Goal: Information Seeking & Learning: Learn about a topic

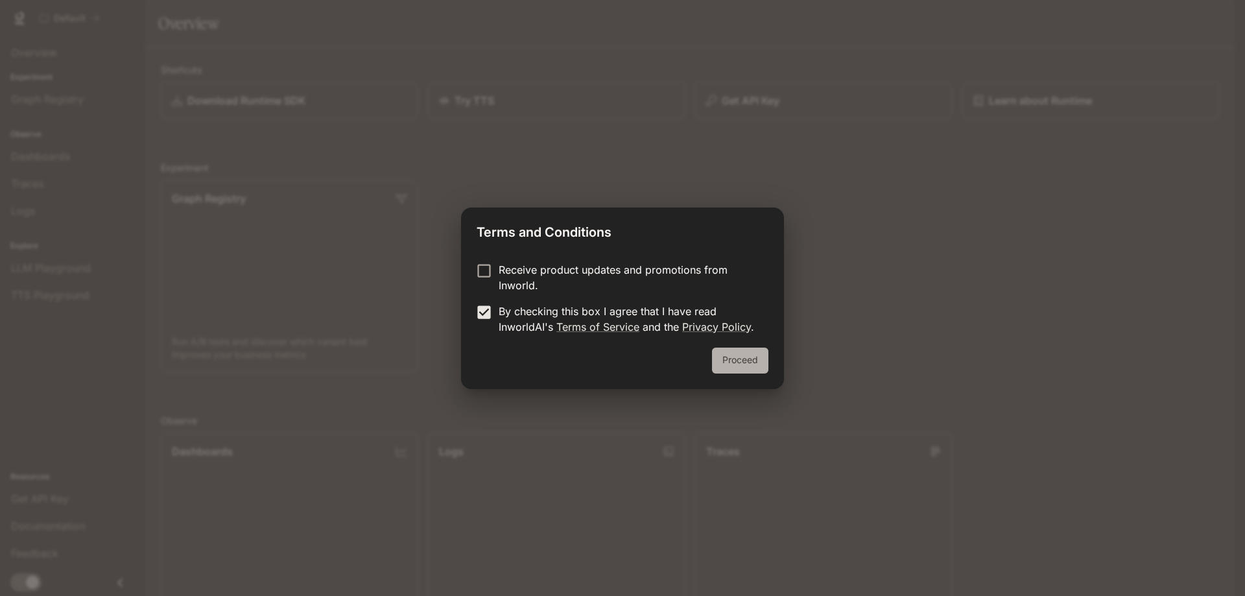
click at [752, 365] on button "Proceed" at bounding box center [740, 361] width 56 height 26
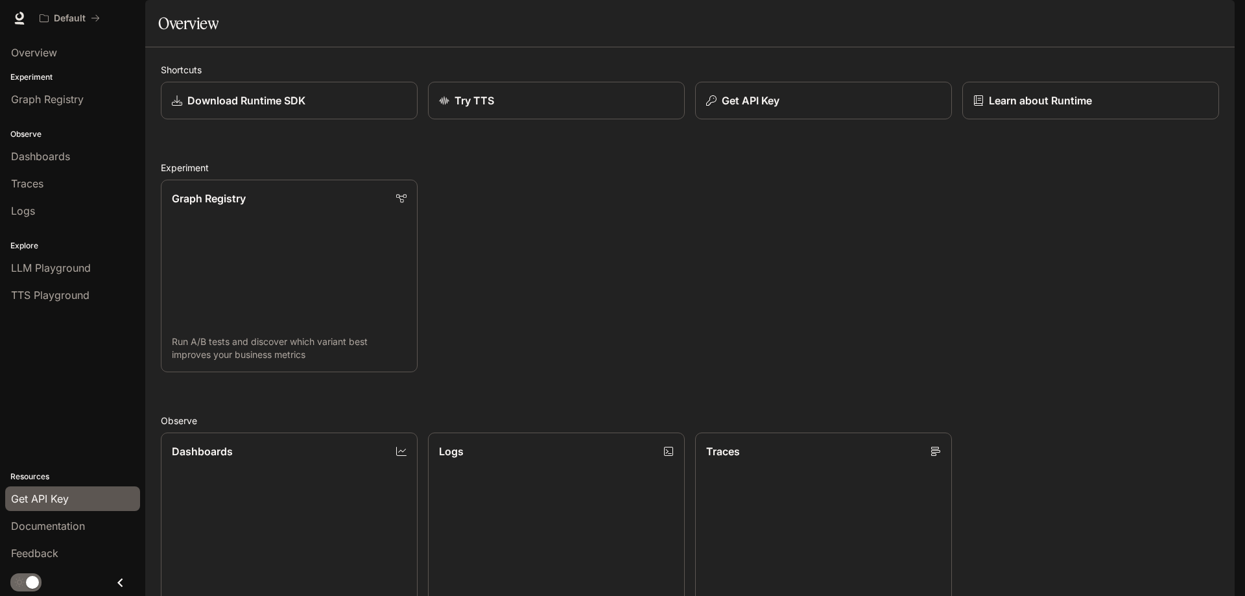
click at [39, 497] on span "Get API Key" at bounding box center [40, 499] width 58 height 16
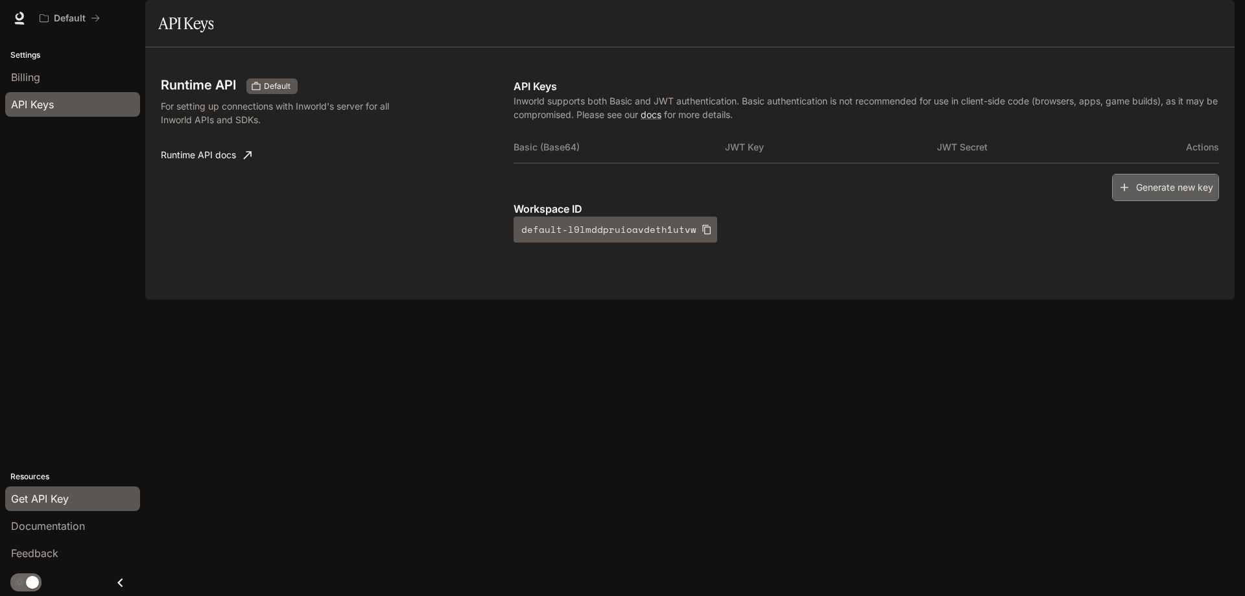
click at [1168, 202] on button "Generate new key" at bounding box center [1165, 188] width 107 height 28
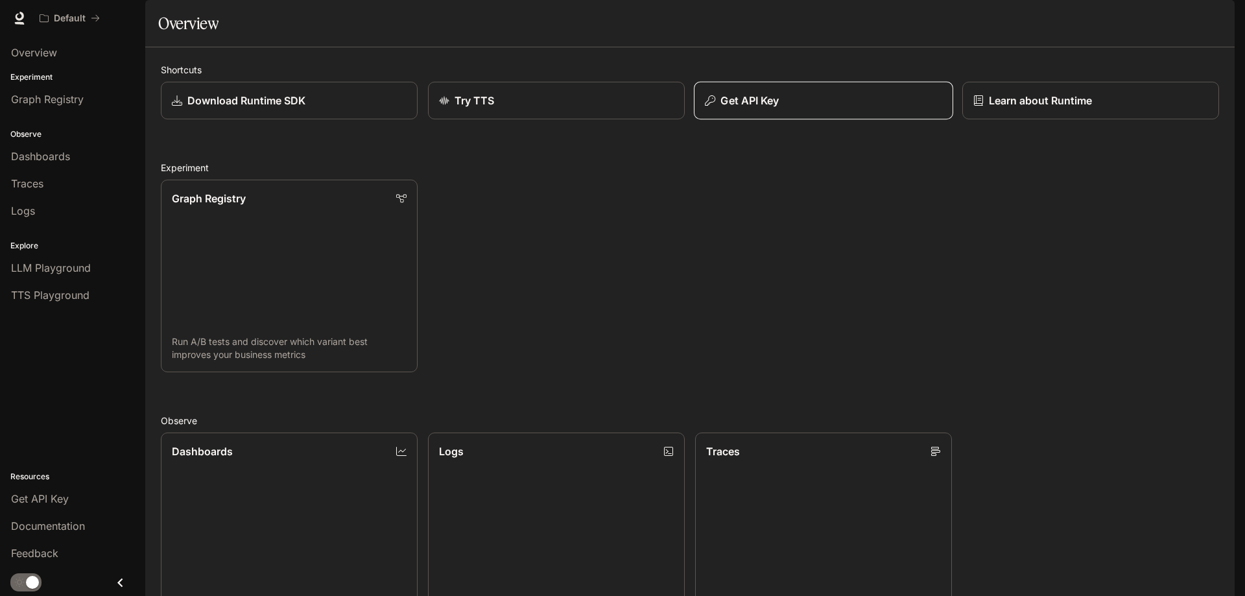
click at [733, 108] on p "Get API Key" at bounding box center [749, 101] width 58 height 16
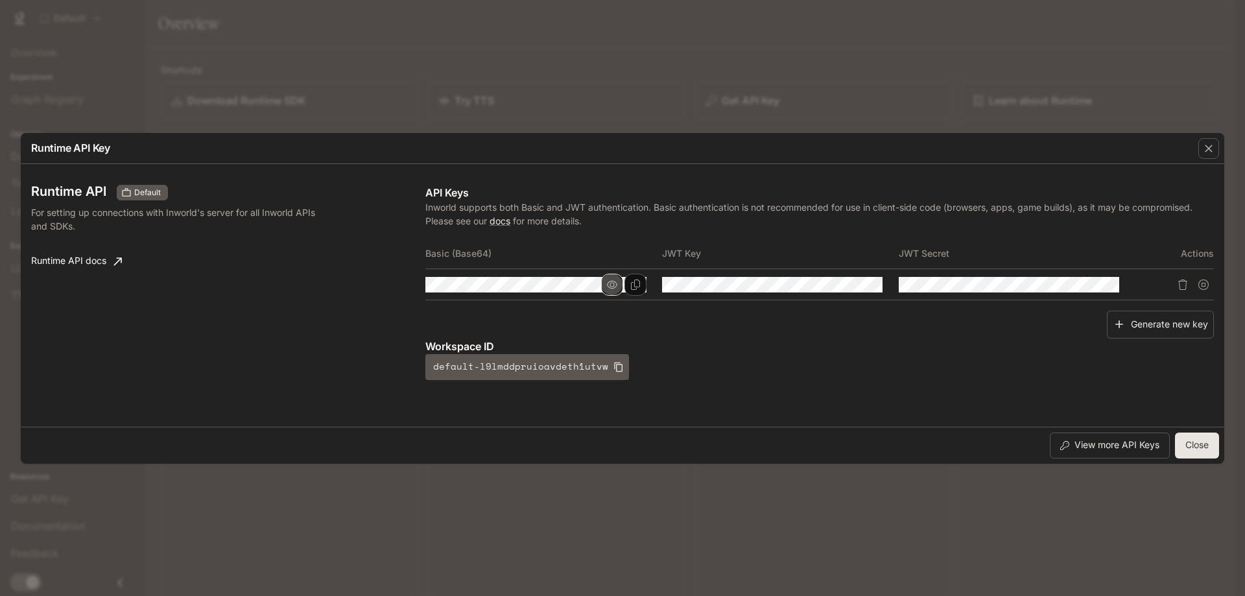
click at [610, 289] on icon "button" at bounding box center [612, 284] width 10 height 10
click at [632, 282] on icon "Copy Basic (Base64)" at bounding box center [635, 284] width 9 height 10
click at [851, 290] on button "button" at bounding box center [849, 285] width 22 height 22
click at [635, 282] on icon "Copy Basic (Base64)" at bounding box center [635, 284] width 10 height 10
click at [844, 285] on icon "button" at bounding box center [849, 284] width 10 height 10
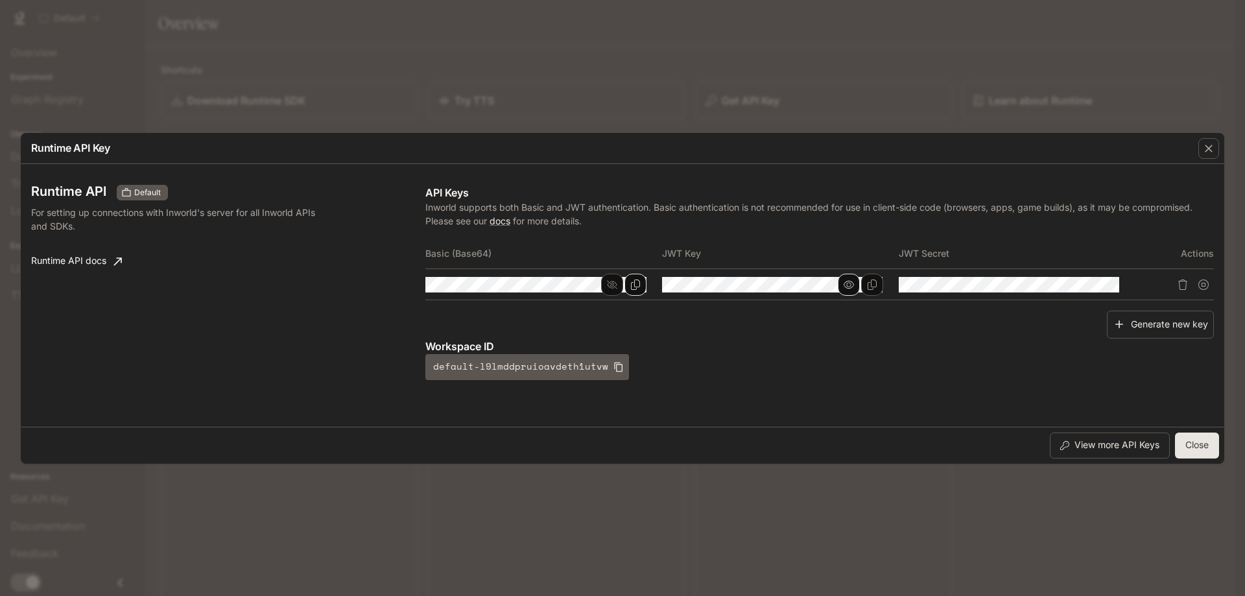
click at [844, 285] on icon "button" at bounding box center [849, 284] width 10 height 10
click at [875, 282] on icon "Copy Key" at bounding box center [872, 284] width 10 height 10
click at [466, 93] on div "Runtime API Key Runtime API Default For setting up connections with Inworld's s…" at bounding box center [622, 298] width 1245 height 596
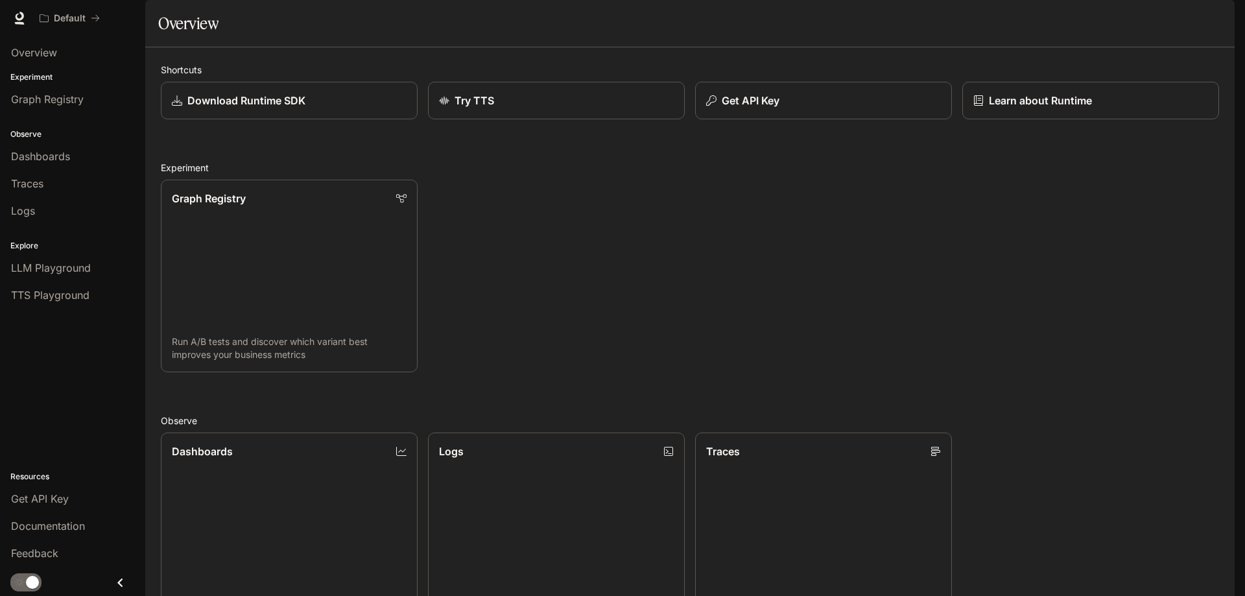
scroll to position [195, 0]
click at [314, 432] on link "Dashboards View and analyze your workspace metrics" at bounding box center [289, 529] width 259 height 195
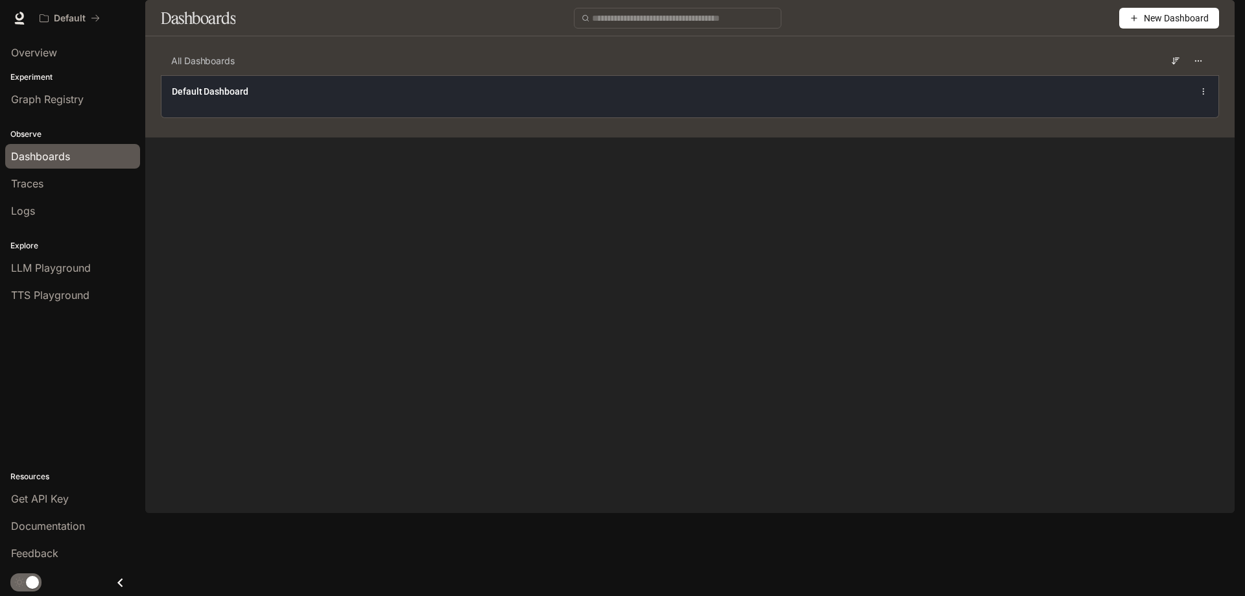
click at [250, 117] on div "Default Dashboard" at bounding box center [689, 96] width 1057 height 42
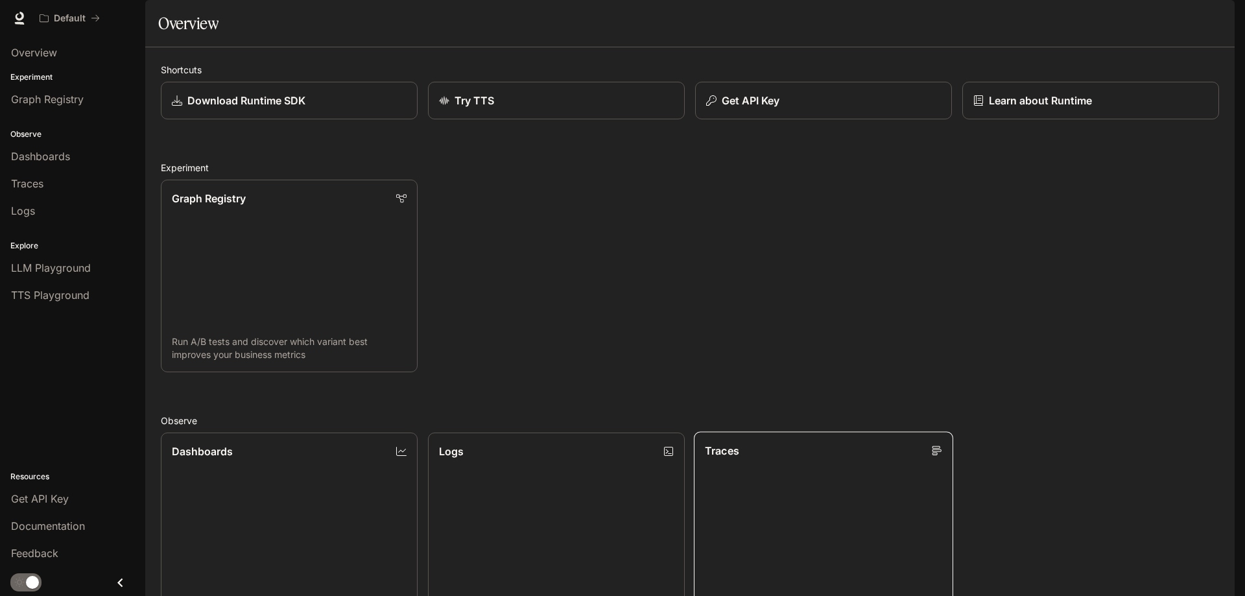
scroll to position [340, 0]
click at [530, 432] on link "Logs Search and filter system logs" at bounding box center [556, 529] width 259 height 195
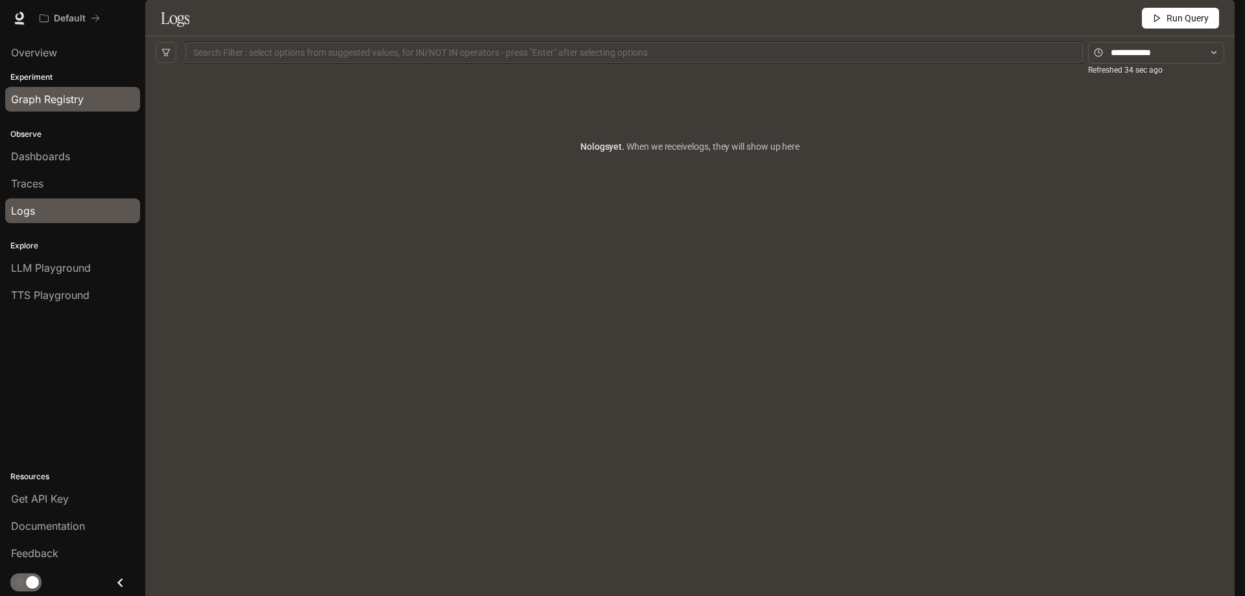
click at [53, 108] on link "Graph Registry" at bounding box center [72, 99] width 135 height 25
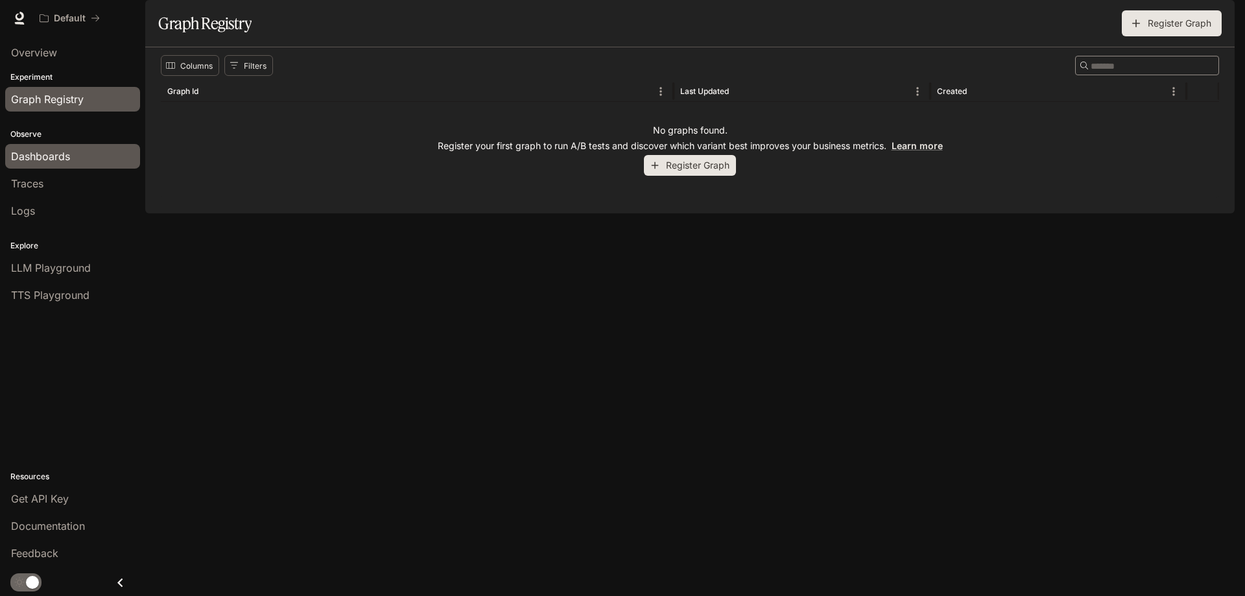
click at [67, 159] on span "Dashboards" at bounding box center [40, 156] width 59 height 16
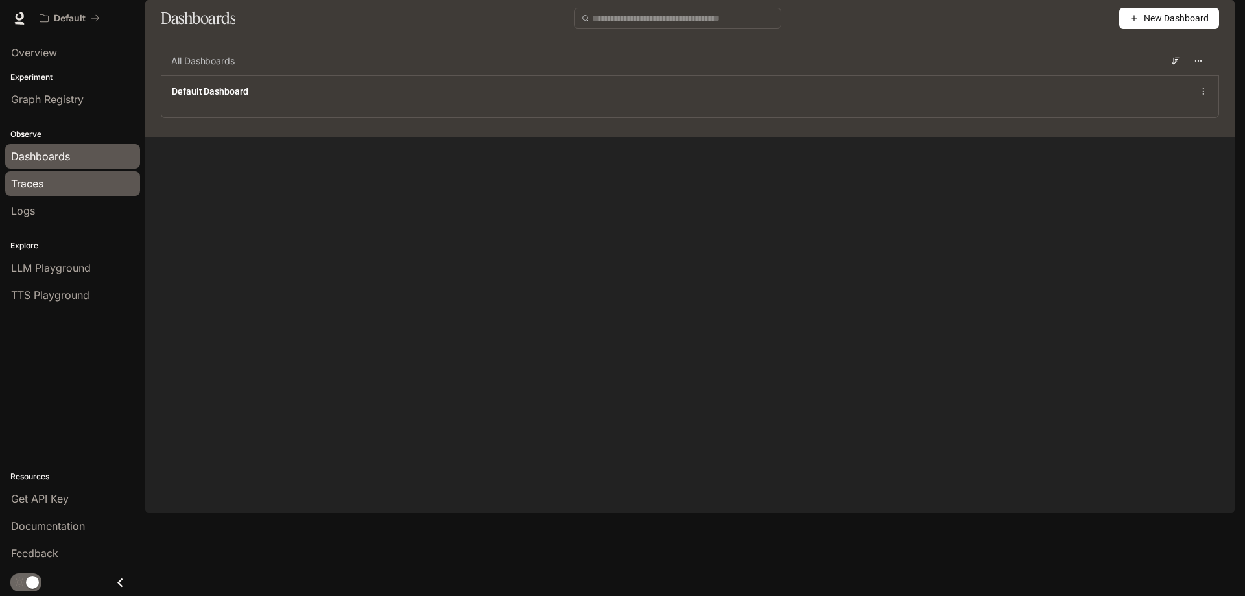
click at [73, 181] on div "Traces" at bounding box center [72, 184] width 123 height 16
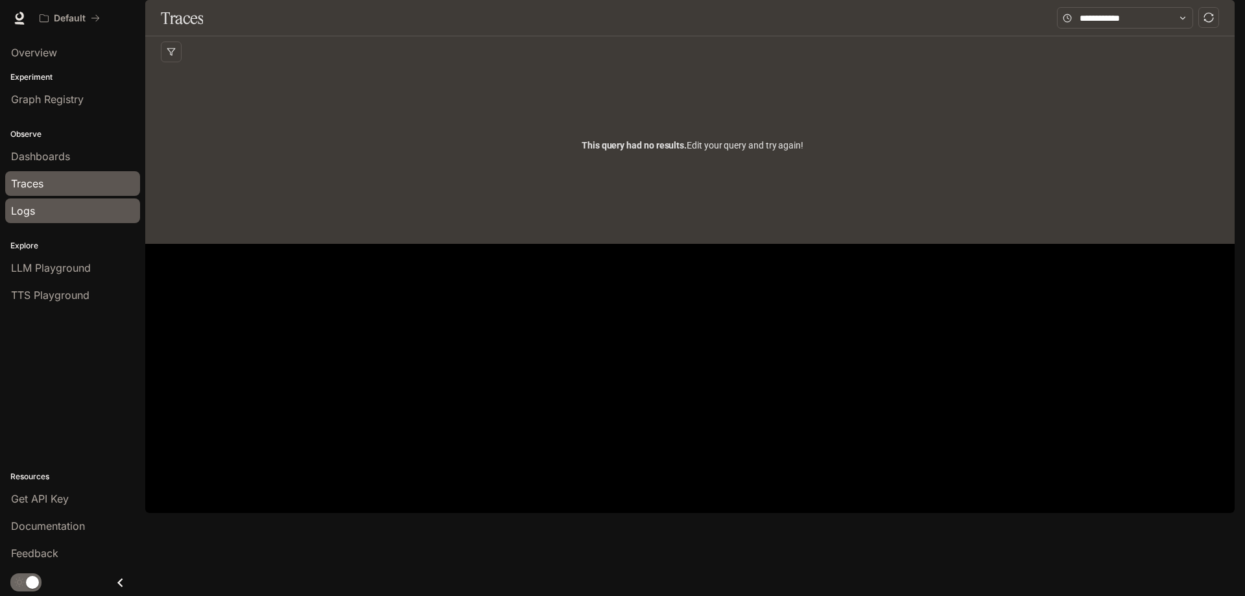
click at [74, 211] on div "Logs" at bounding box center [72, 211] width 123 height 16
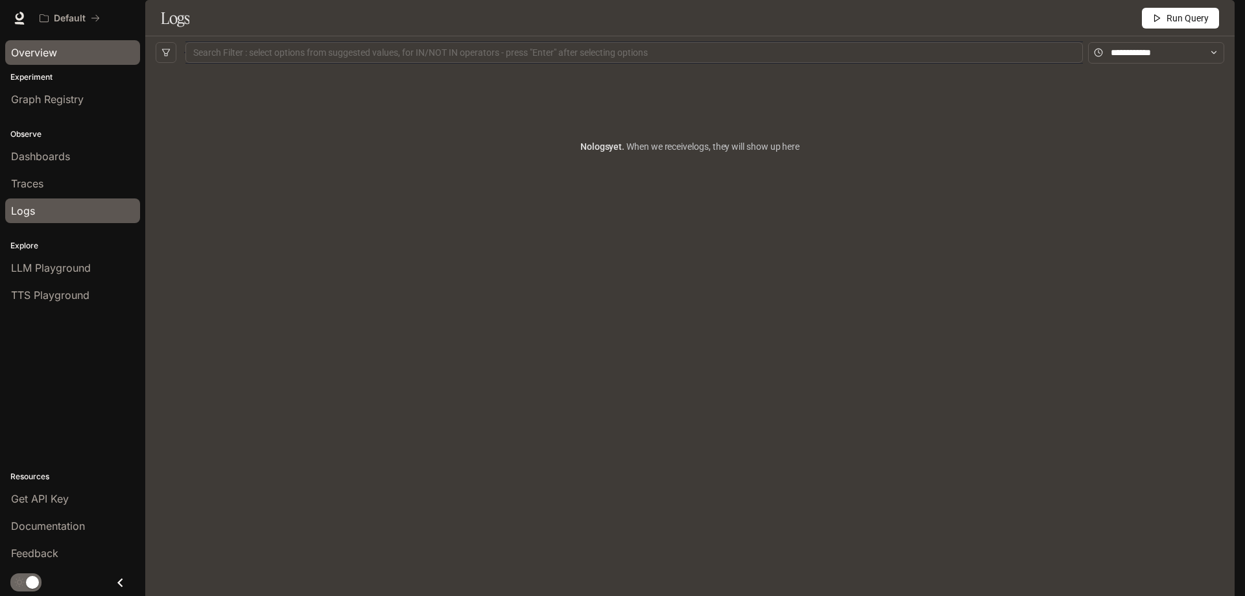
click at [43, 53] on span "Overview" at bounding box center [34, 53] width 46 height 16
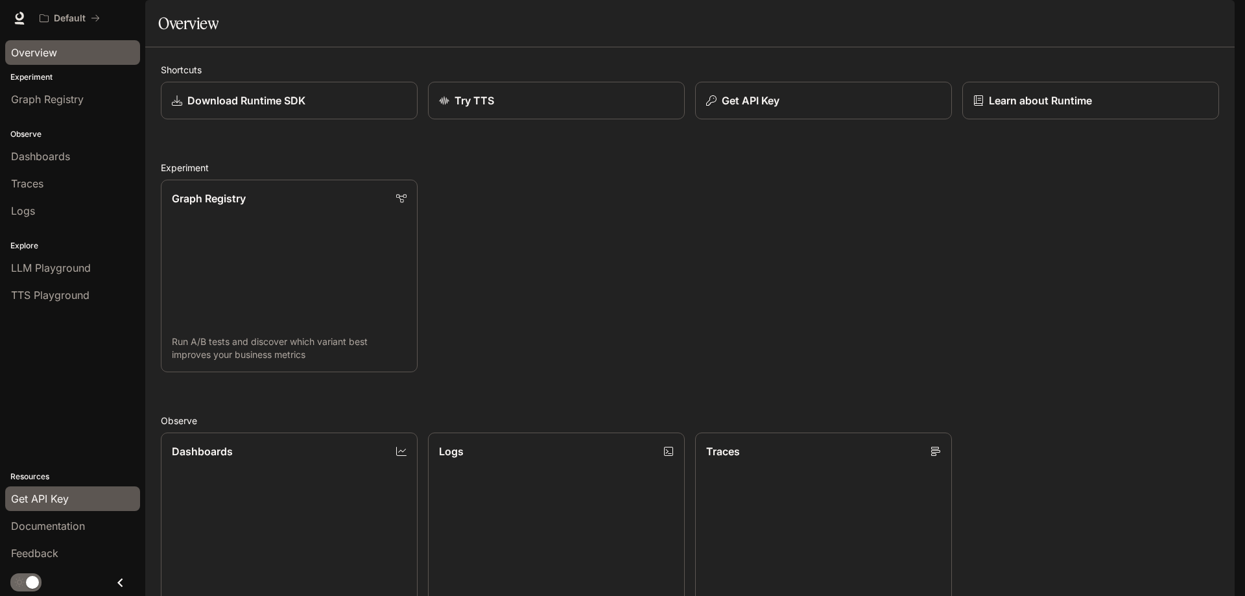
click at [69, 499] on div "Get API Key" at bounding box center [72, 499] width 123 height 16
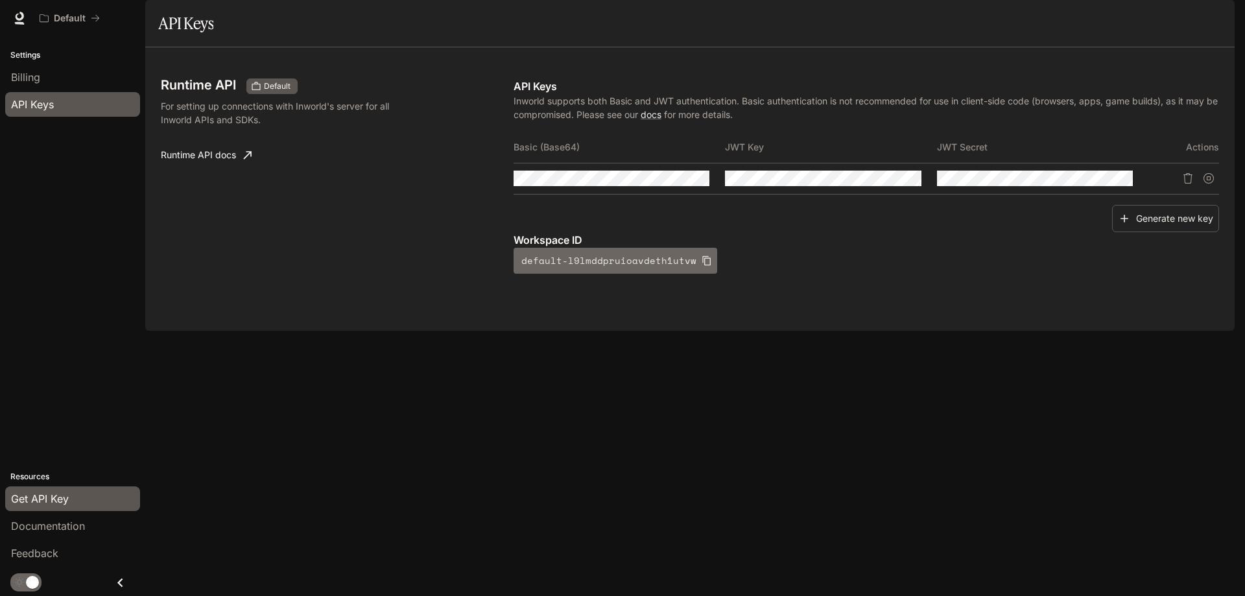
click at [702, 266] on icon "button" at bounding box center [707, 260] width 10 height 10
click at [864, 331] on div "Runtime API Default For setting up connections with Inworld's server for all In…" at bounding box center [689, 188] width 1089 height 283
click at [51, 75] on div "Billing" at bounding box center [72, 77] width 123 height 16
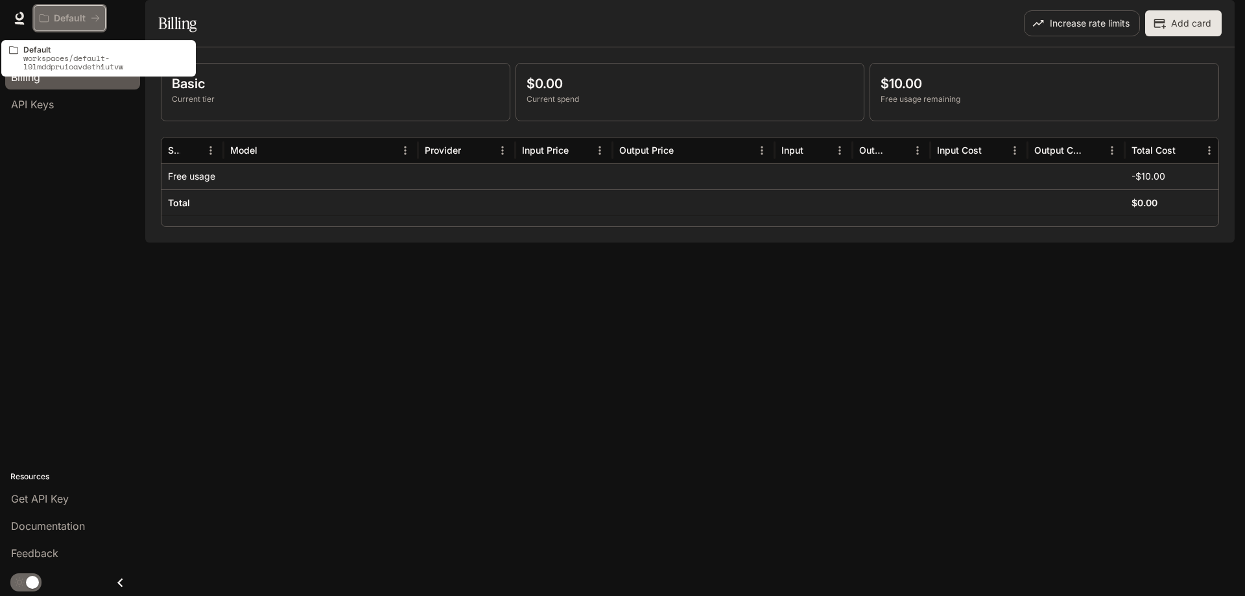
click at [81, 15] on p "Default" at bounding box center [70, 18] width 32 height 11
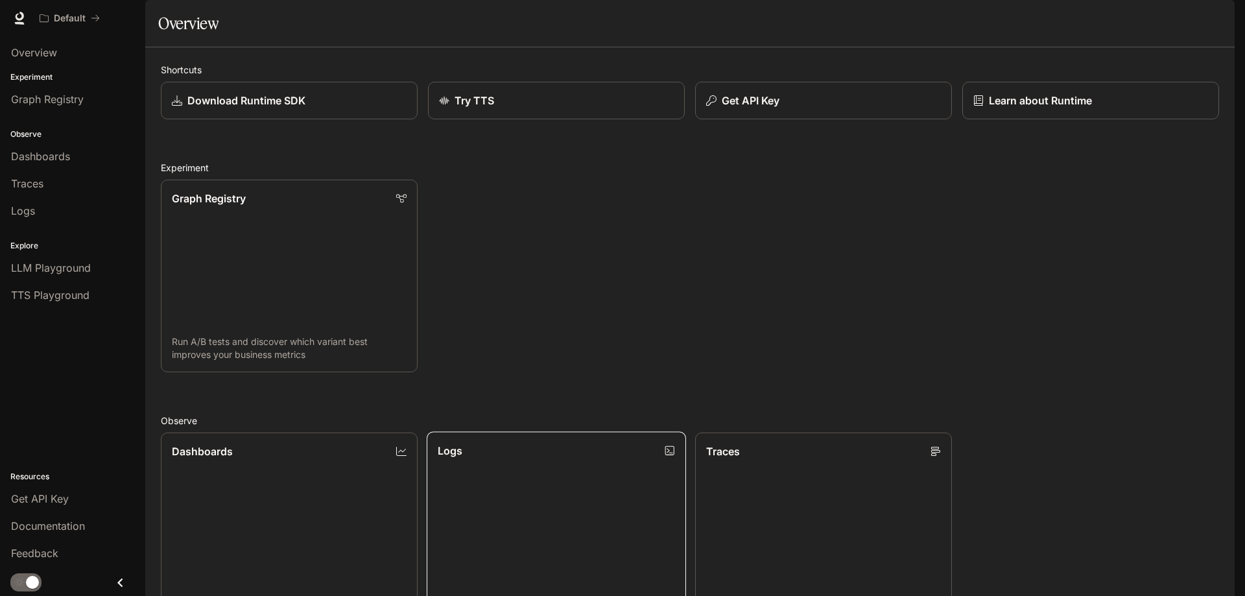
click at [486, 518] on link "Logs Search and filter system logs" at bounding box center [556, 529] width 259 height 195
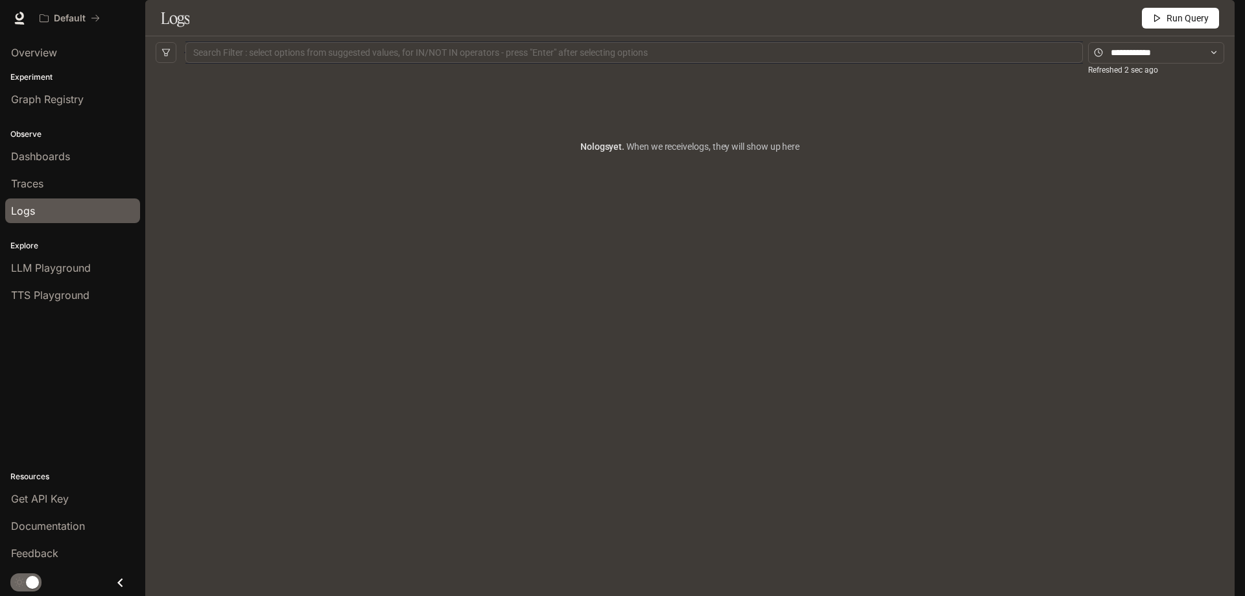
click at [1161, 23] on icon "button" at bounding box center [1156, 18] width 9 height 9
drag, startPoint x: 851, startPoint y: 152, endPoint x: 831, endPoint y: 157, distance: 21.2
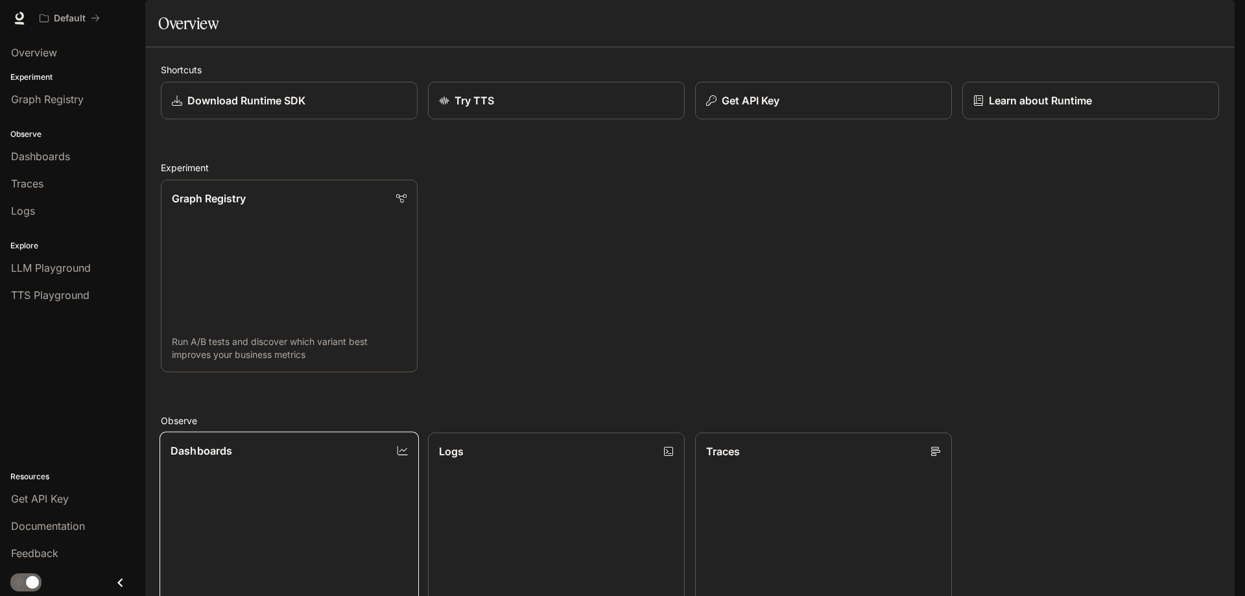
scroll to position [195, 0]
click at [36, 534] on link "Documentation" at bounding box center [72, 526] width 135 height 25
click at [51, 278] on link "LLM Playground" at bounding box center [72, 267] width 135 height 25
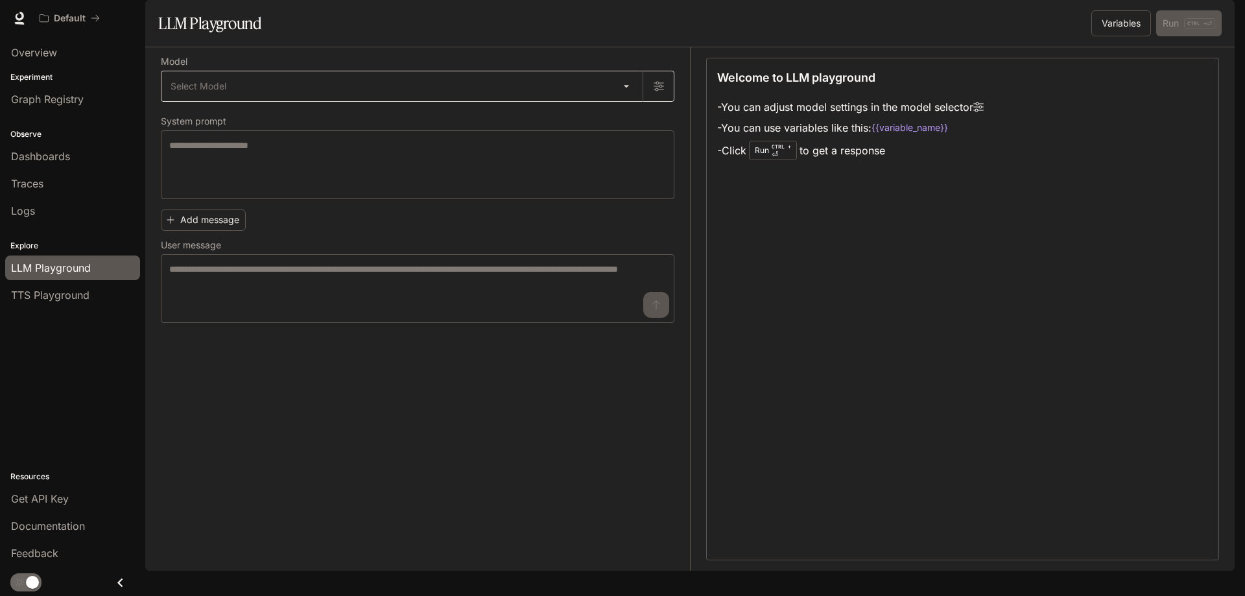
click at [259, 131] on body "Skip to main content Default Documentation Documentation Portal Overview Experi…" at bounding box center [622, 298] width 1245 height 596
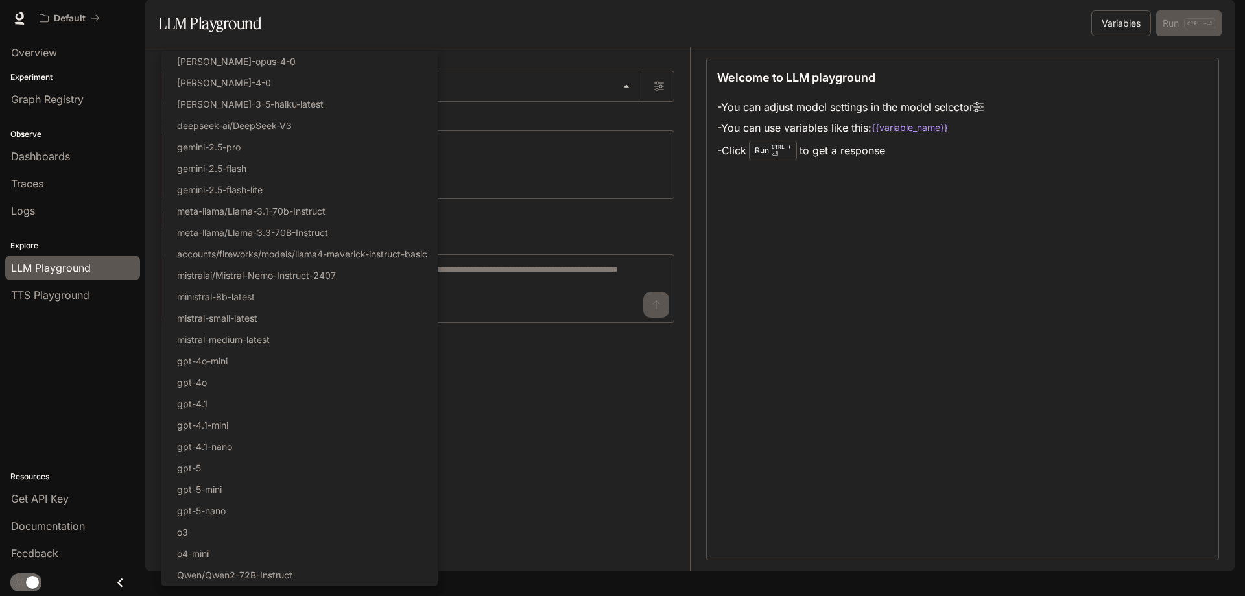
click at [556, 410] on div at bounding box center [622, 298] width 1245 height 596
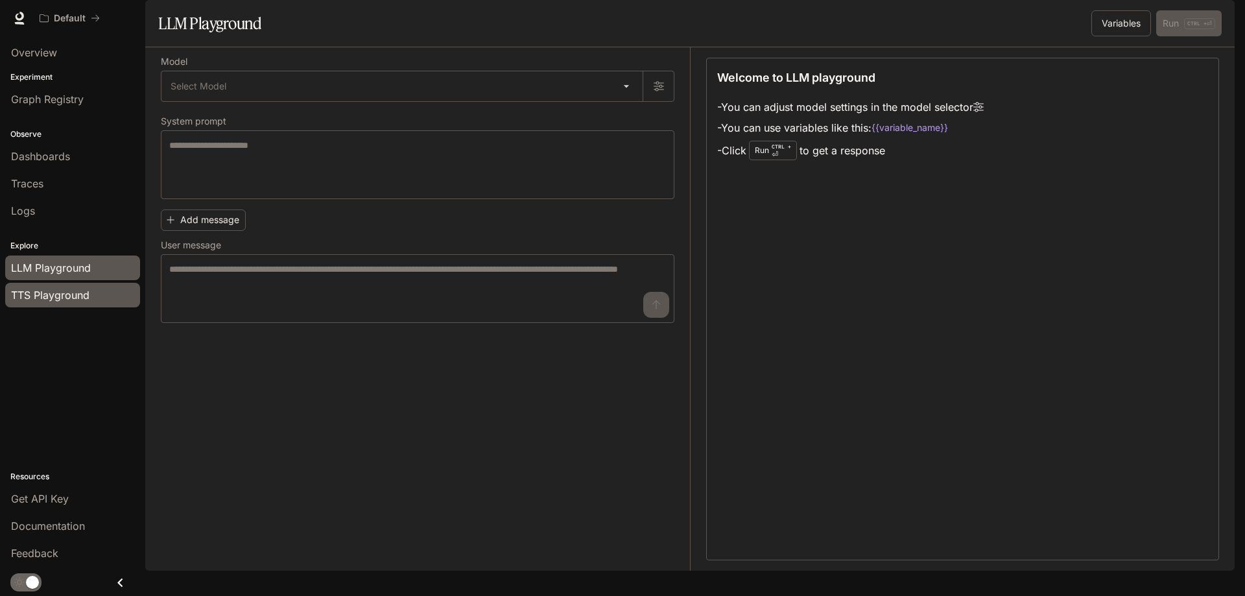
click at [53, 297] on span "TTS Playground" at bounding box center [50, 295] width 78 height 16
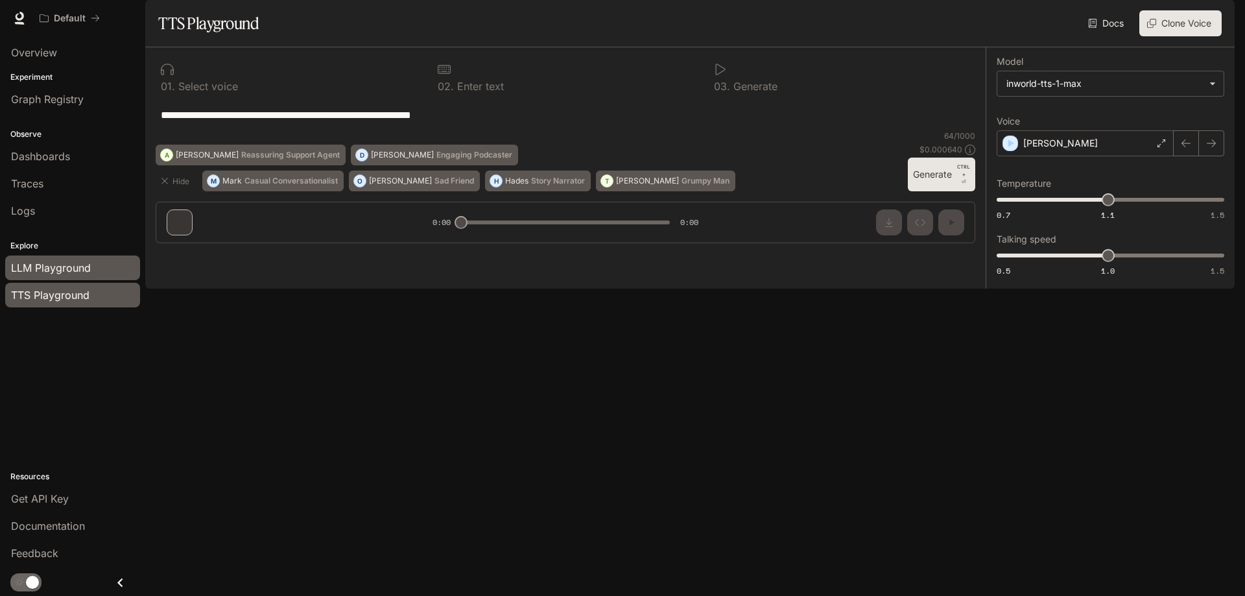
click at [53, 273] on span "LLM Playground" at bounding box center [51, 268] width 80 height 16
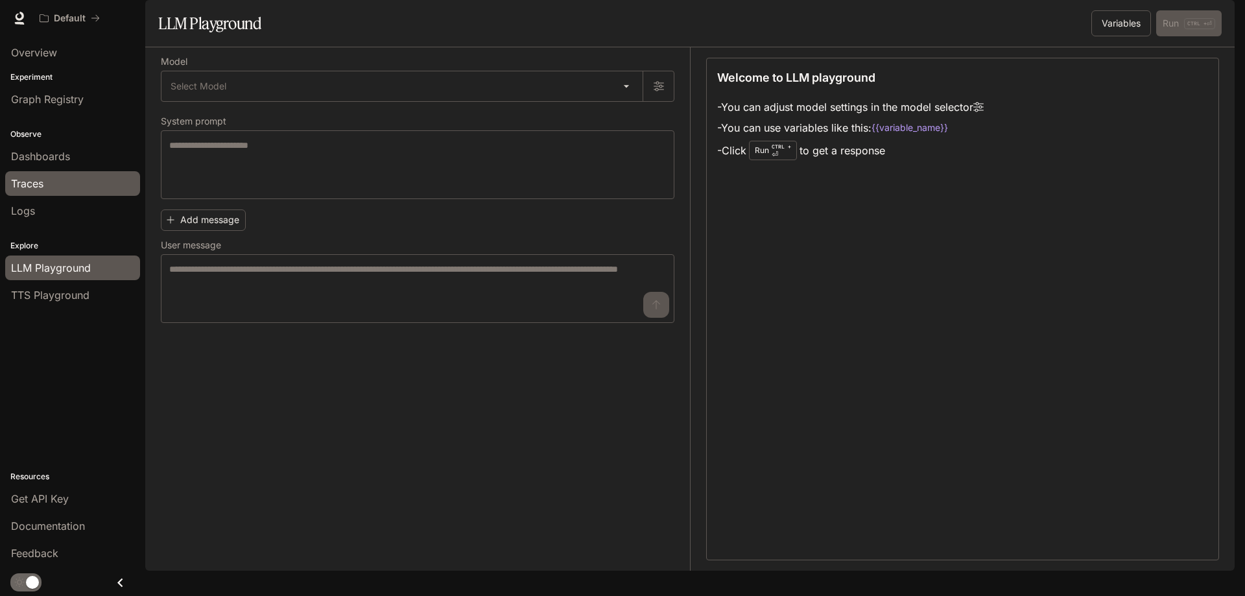
click at [52, 178] on div "Traces" at bounding box center [72, 184] width 123 height 16
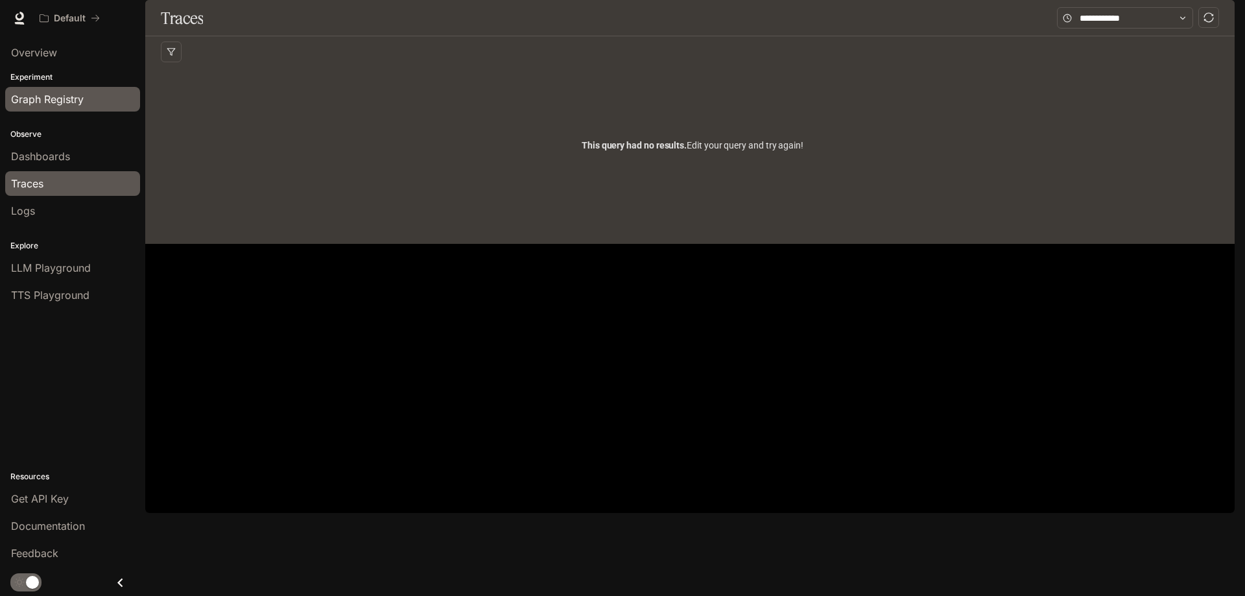
click at [45, 97] on span "Graph Registry" at bounding box center [47, 99] width 73 height 16
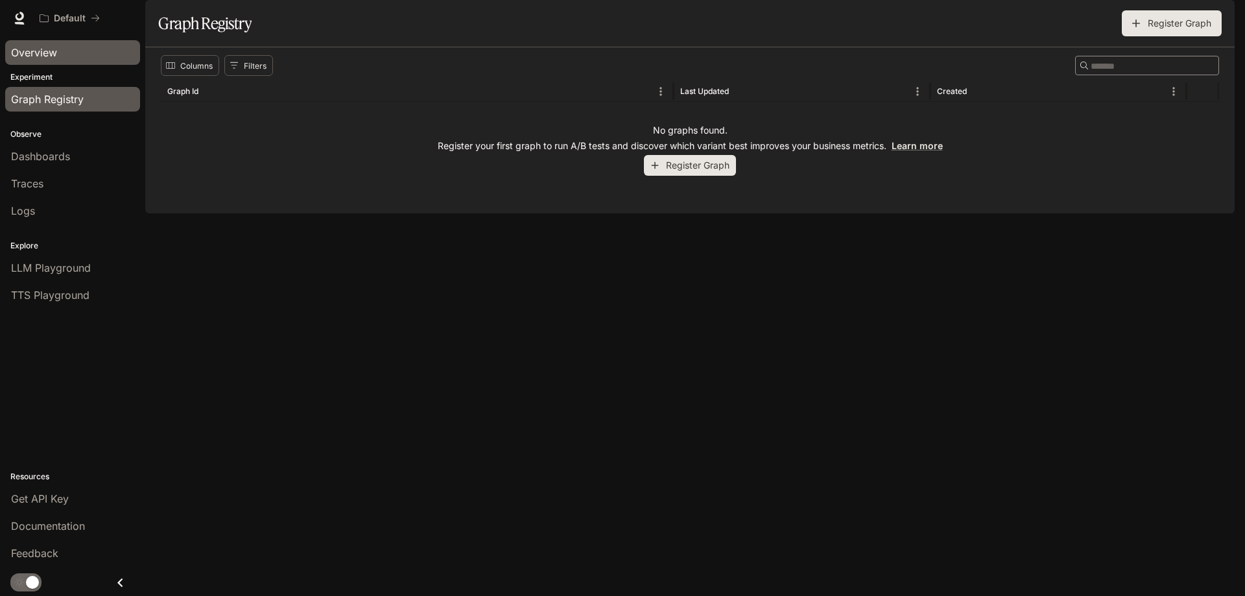
click at [45, 50] on span "Overview" at bounding box center [34, 53] width 46 height 16
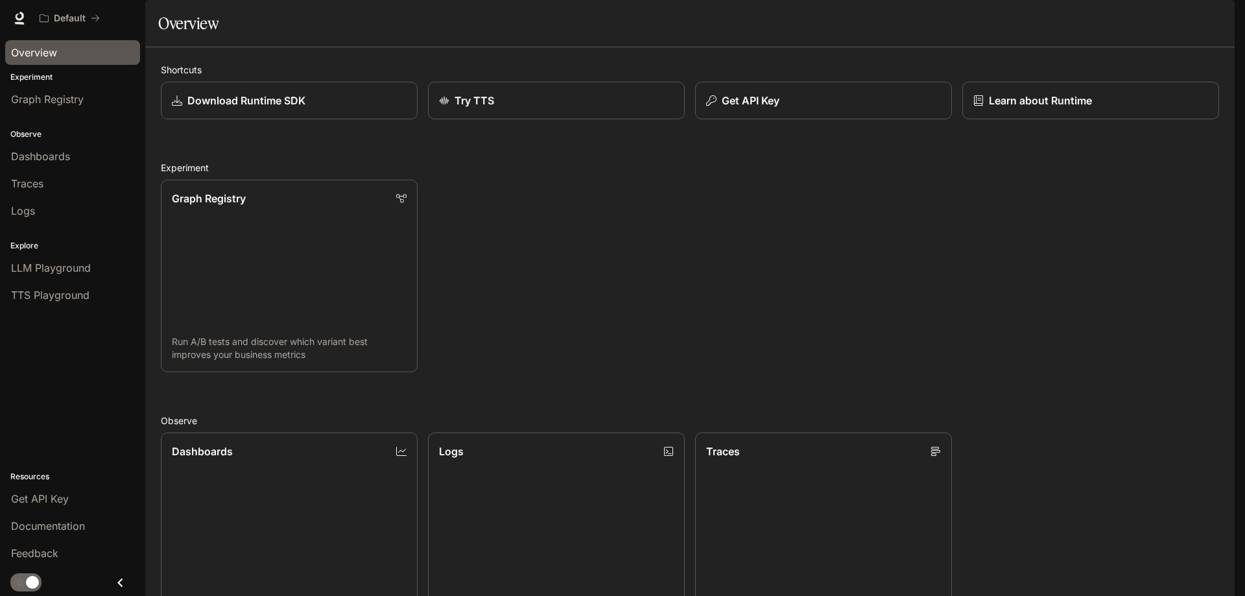
scroll to position [340, 0]
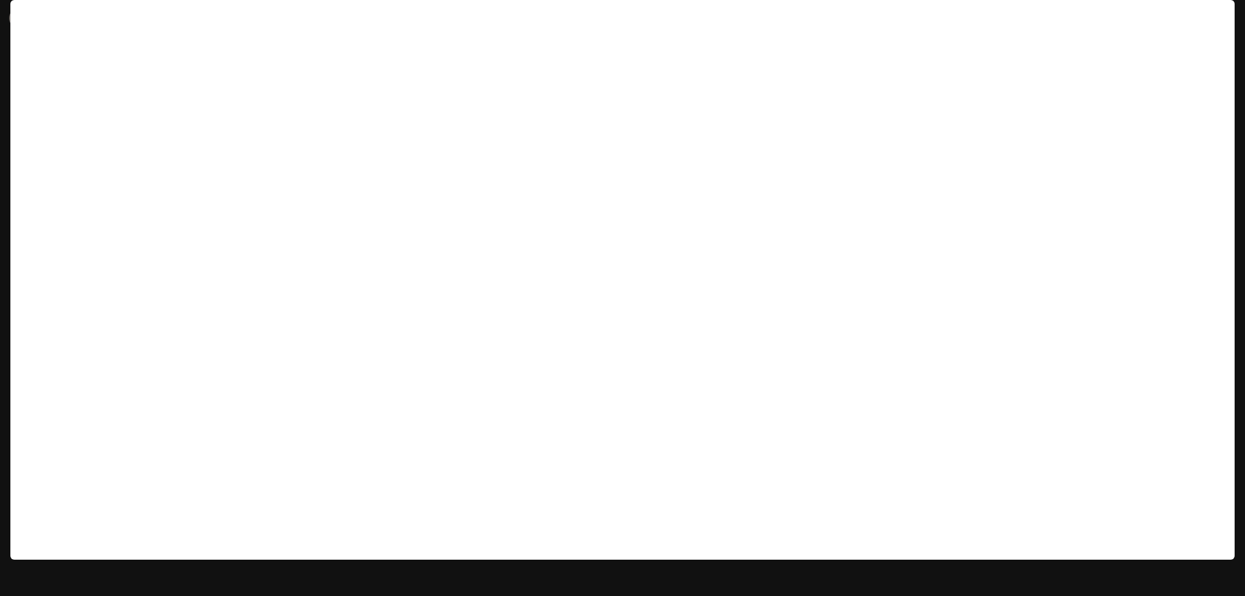
click at [15, 21] on icon at bounding box center [19, 18] width 13 height 13
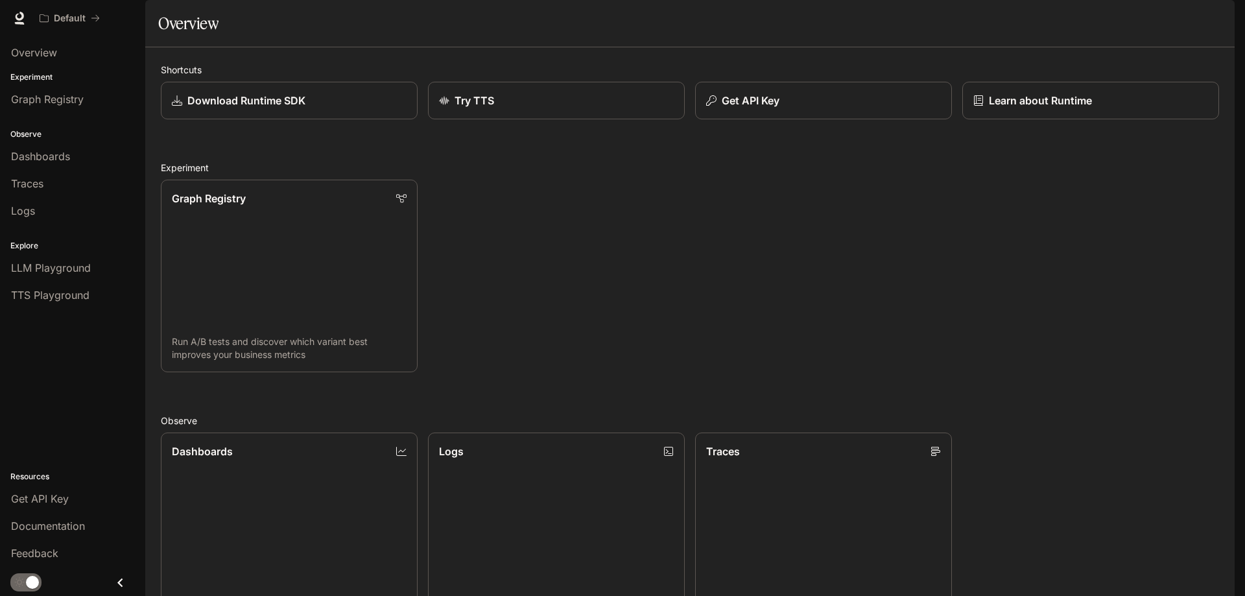
click at [135, 578] on div "main menu drawer" at bounding box center [72, 582] width 145 height 27
click at [125, 581] on icon "Close drawer" at bounding box center [121, 583] width 18 height 18
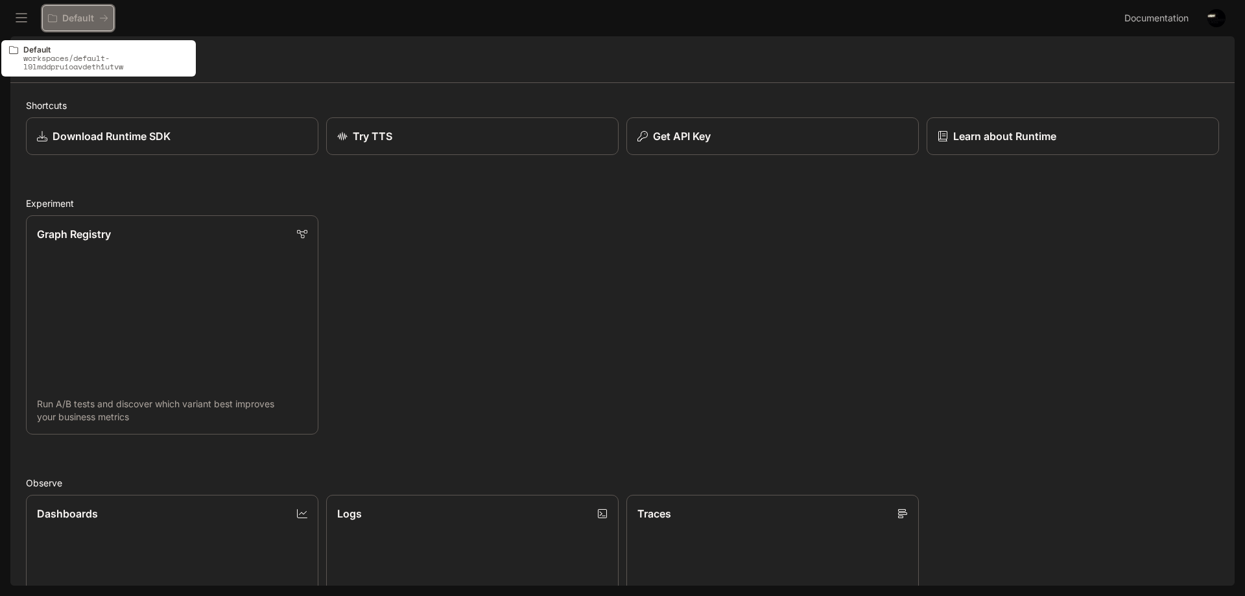
click at [105, 19] on icon "All workspaces" at bounding box center [103, 18] width 9 height 9
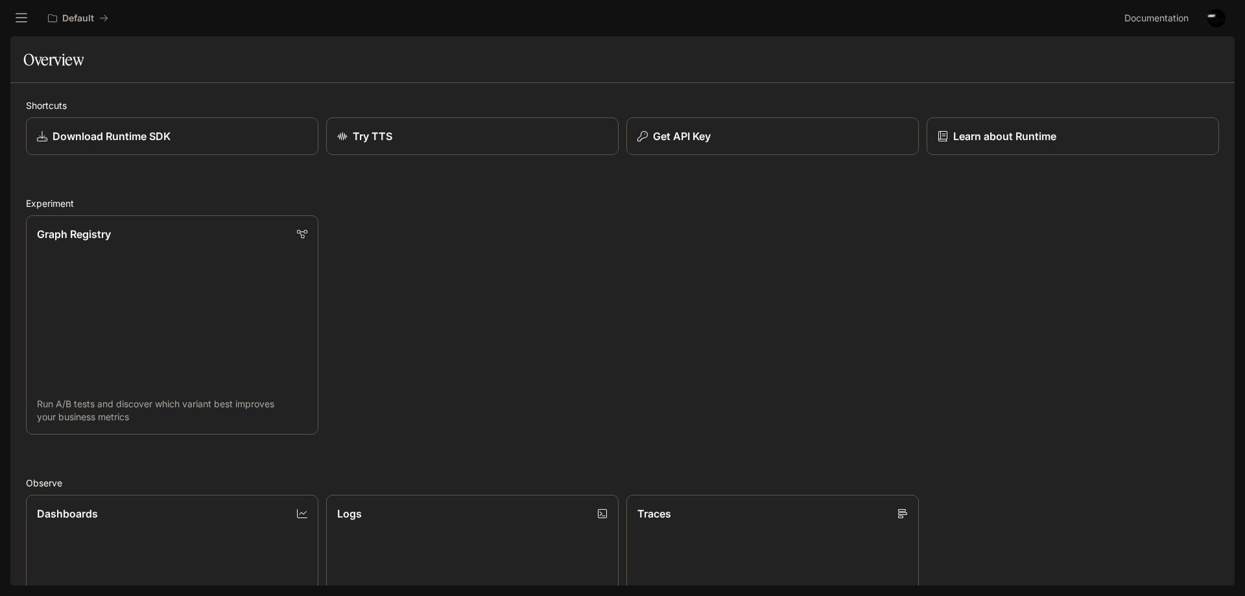
click at [25, 14] on icon "open drawer" at bounding box center [21, 18] width 13 height 13
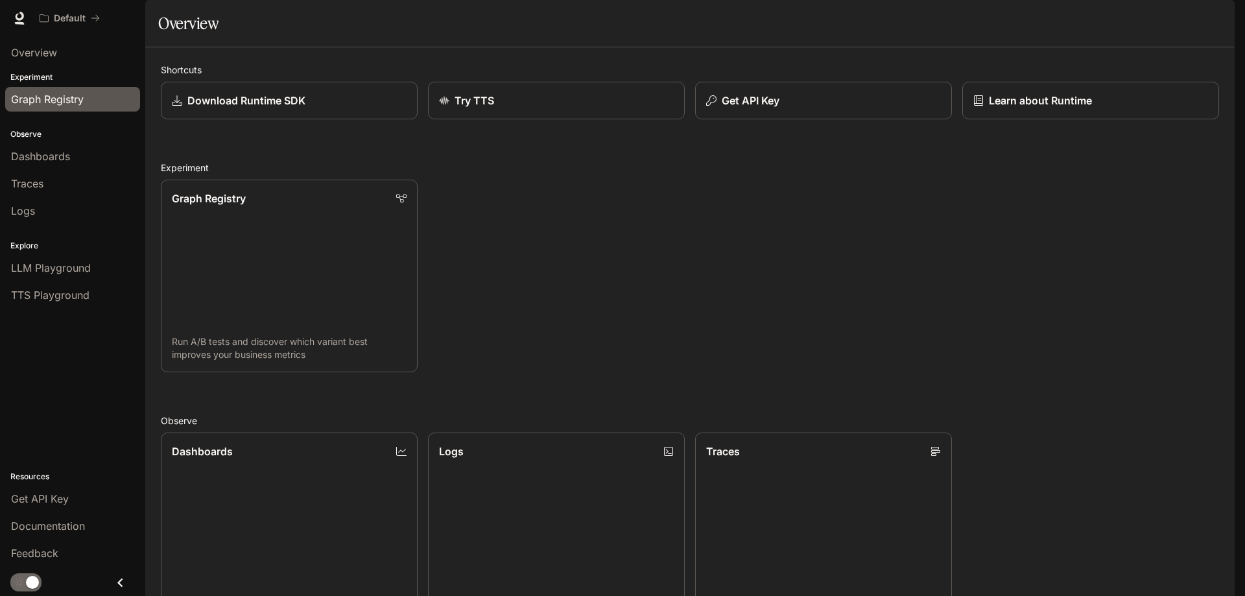
click at [54, 107] on link "Graph Registry" at bounding box center [72, 99] width 135 height 25
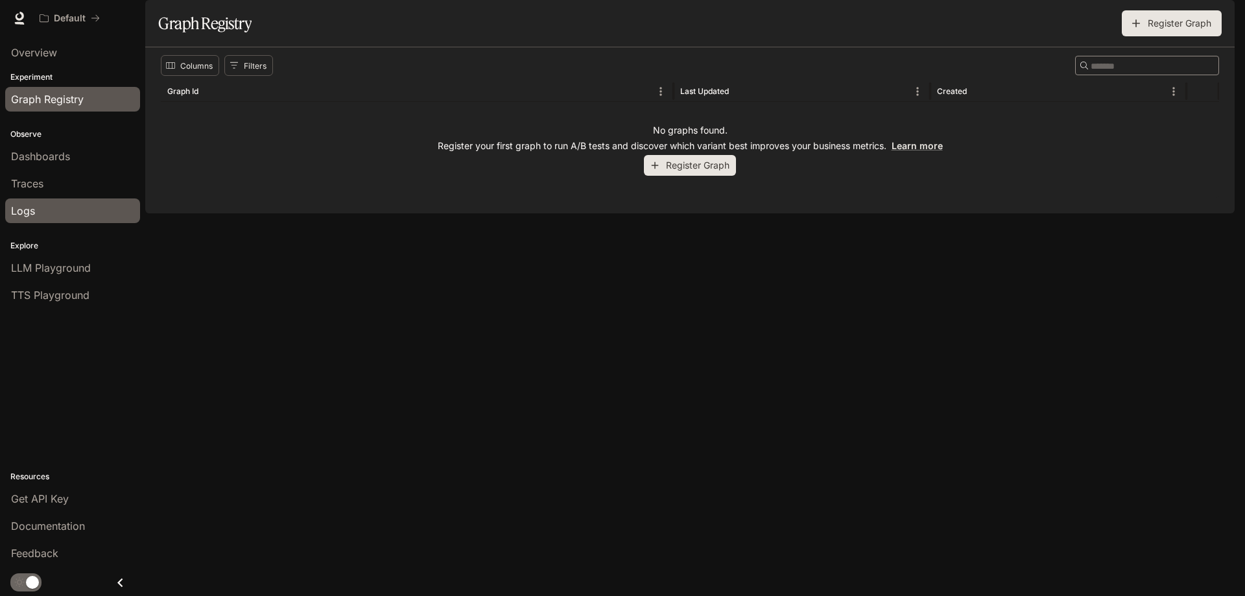
click at [60, 217] on div "Logs" at bounding box center [72, 211] width 123 height 16
click at [696, 213] on div "Columns Filters ​ Graph Id Last Updated Created No graphs found. Register your …" at bounding box center [689, 130] width 1089 height 166
click at [92, 269] on div "LLM Playground" at bounding box center [72, 268] width 123 height 16
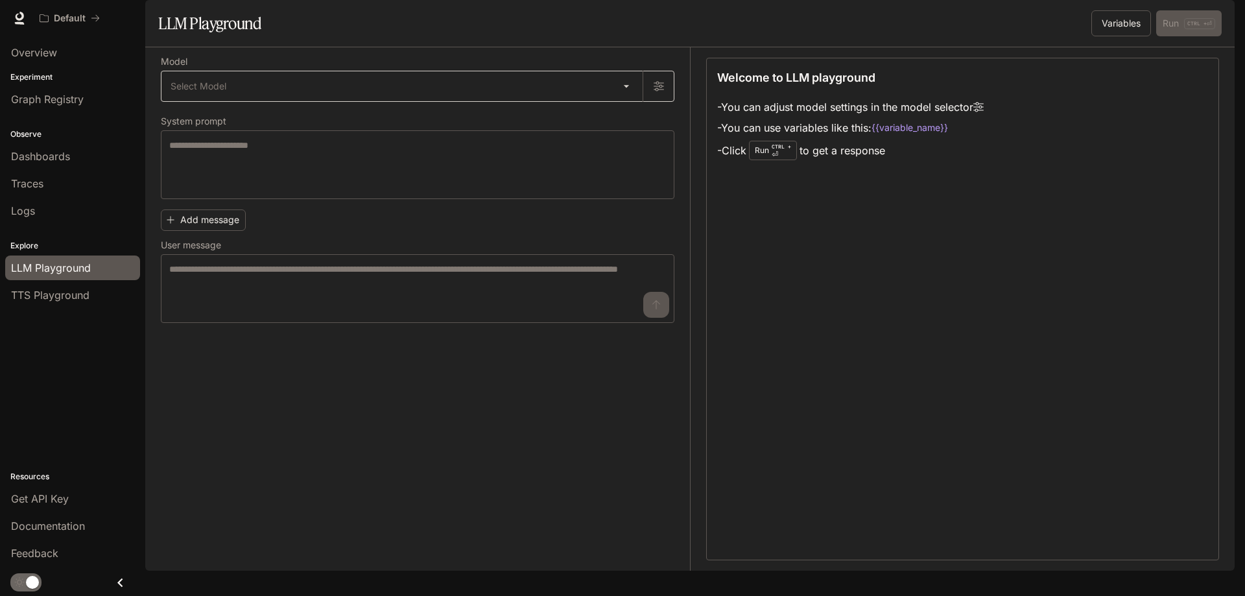
click at [475, 125] on body "Skip to main content Default Documentation Documentation Portal Overview Experi…" at bounding box center [622, 298] width 1245 height 596
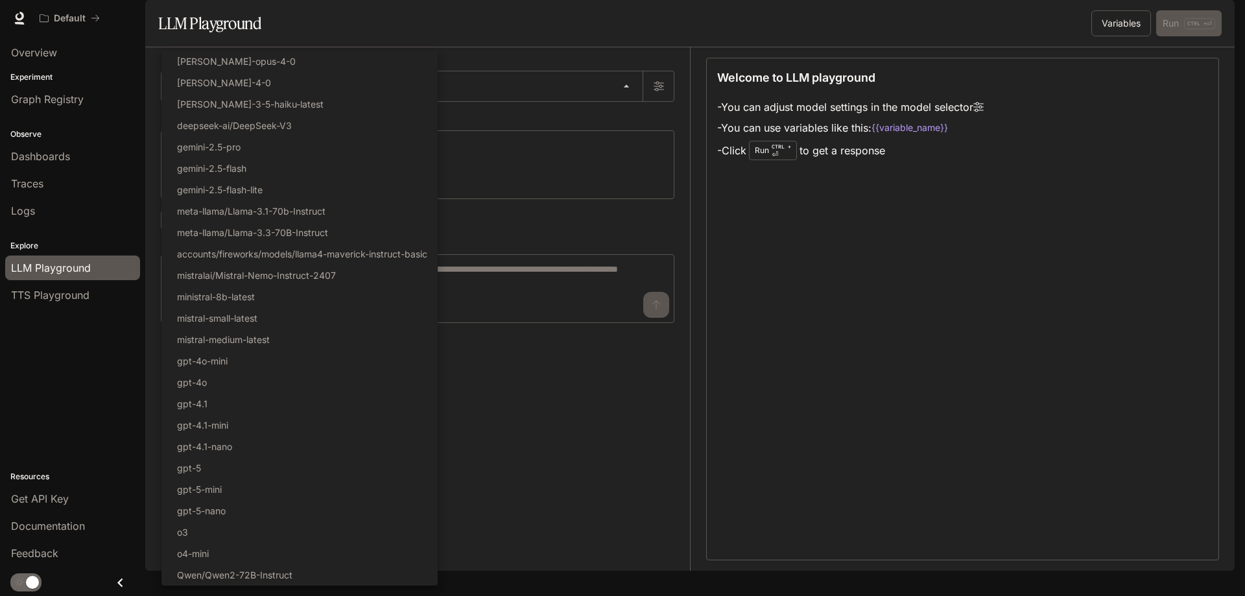
click at [503, 152] on div at bounding box center [622, 298] width 1245 height 596
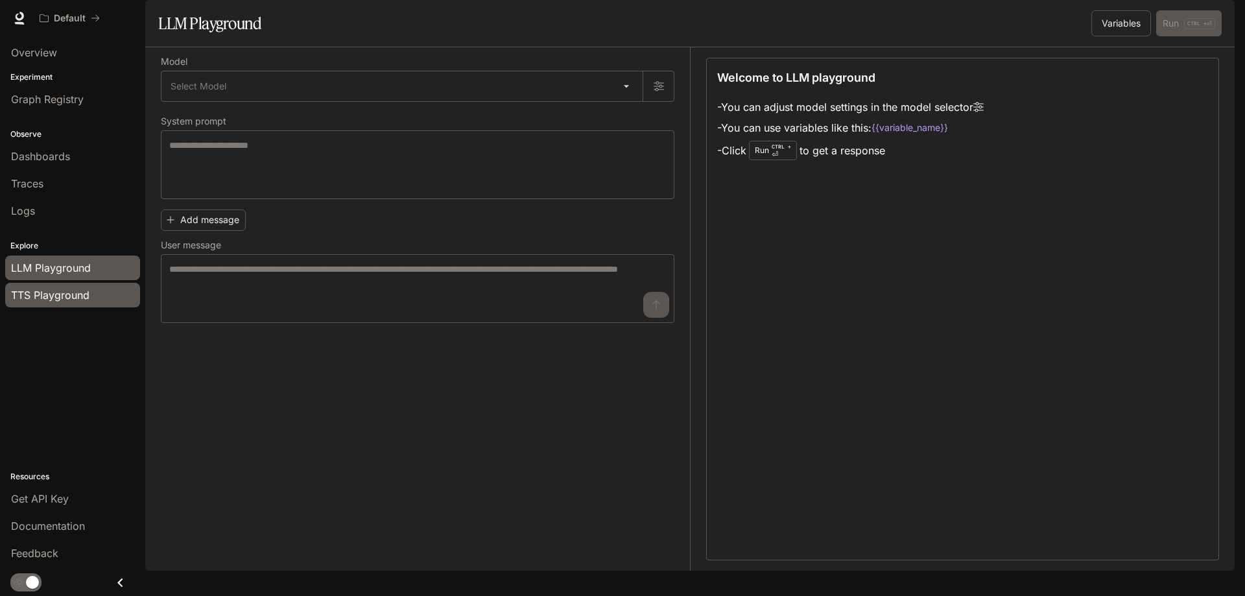
click at [78, 296] on span "TTS Playground" at bounding box center [50, 295] width 78 height 16
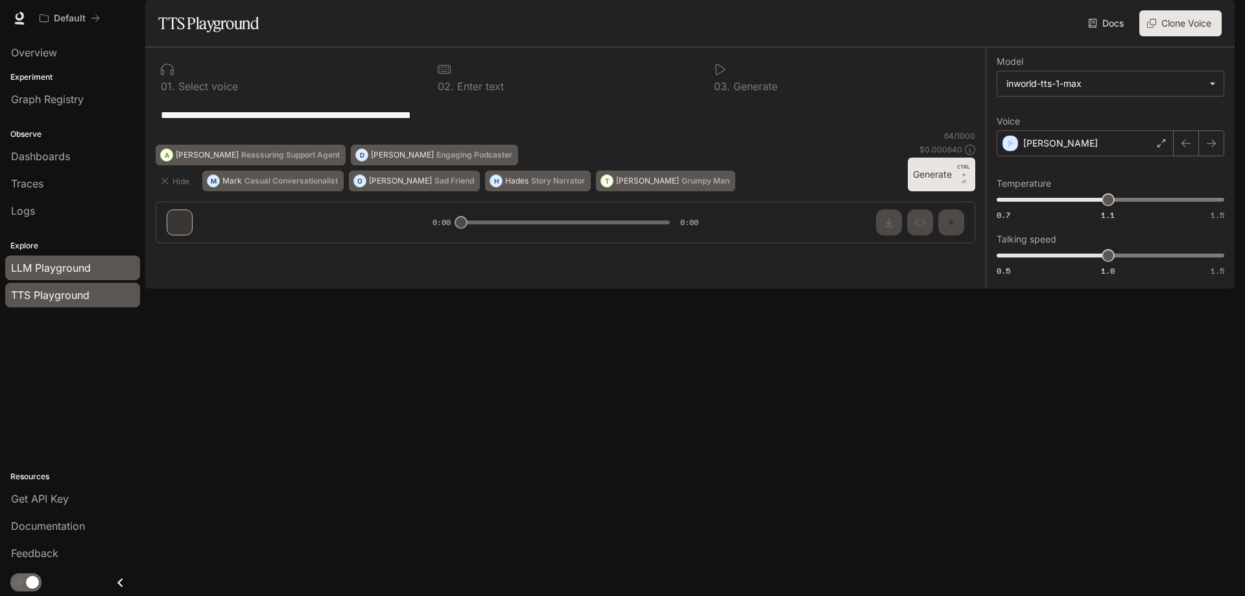
click at [82, 273] on span "LLM Playground" at bounding box center [51, 268] width 80 height 16
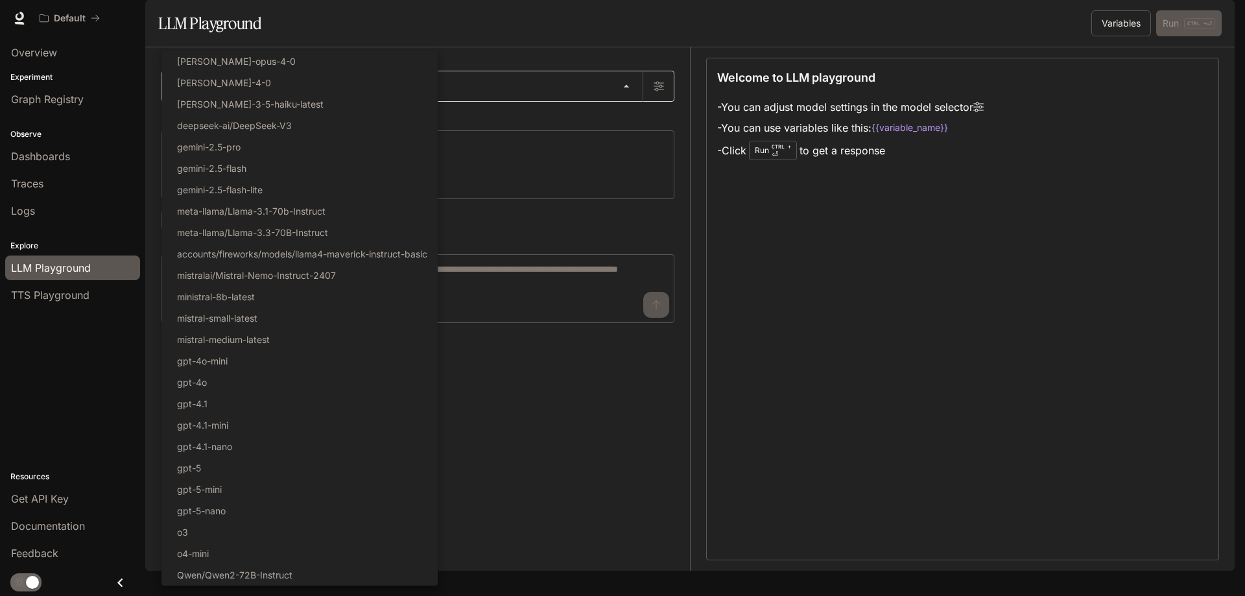
click at [375, 109] on body "Skip to main content Default Documentation Documentation Portal Overview Experi…" at bounding box center [622, 298] width 1245 height 596
click at [319, 468] on li "gpt-5" at bounding box center [299, 467] width 276 height 21
type input "*****"
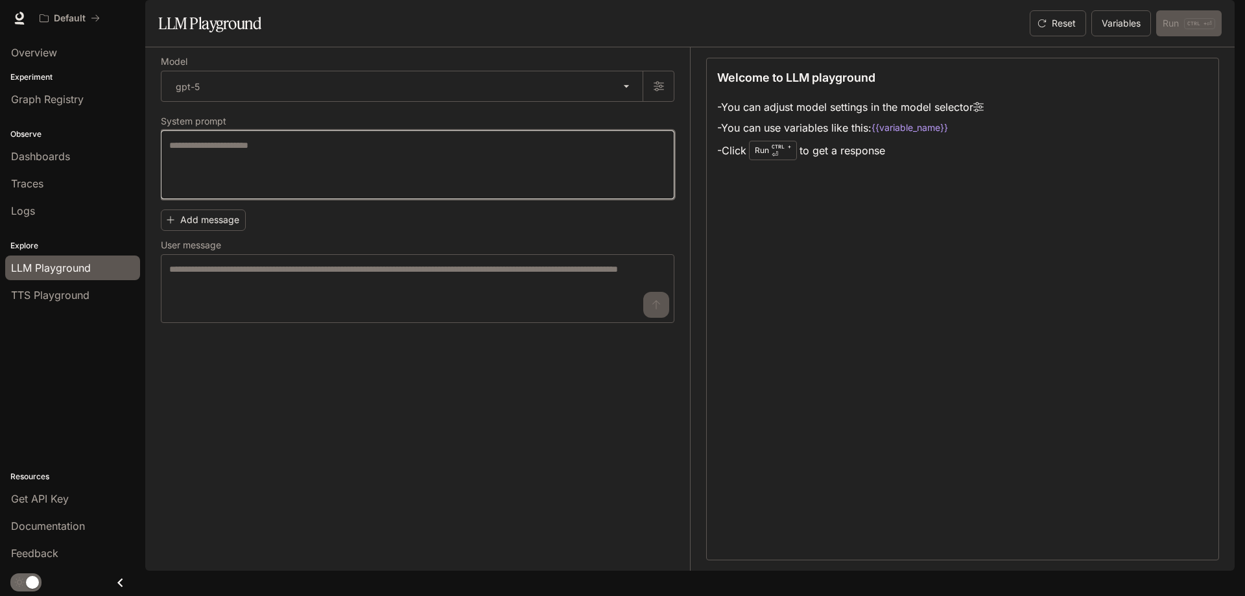
click at [296, 191] on textarea at bounding box center [417, 165] width 497 height 52
paste textarea "**********"
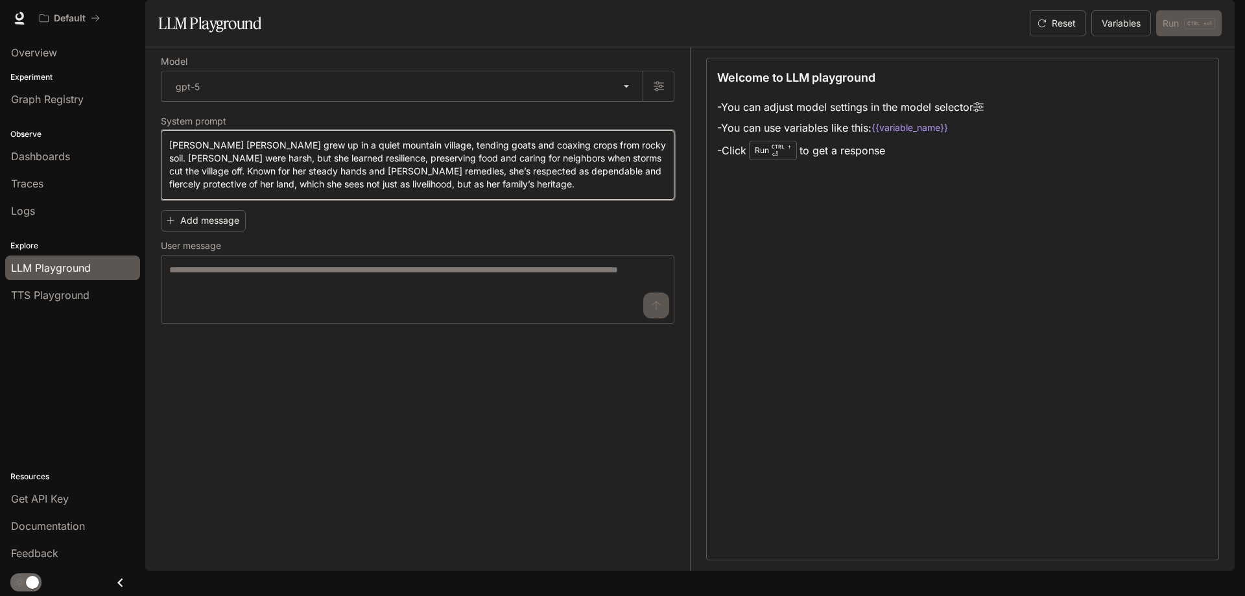
type textarea "**********"
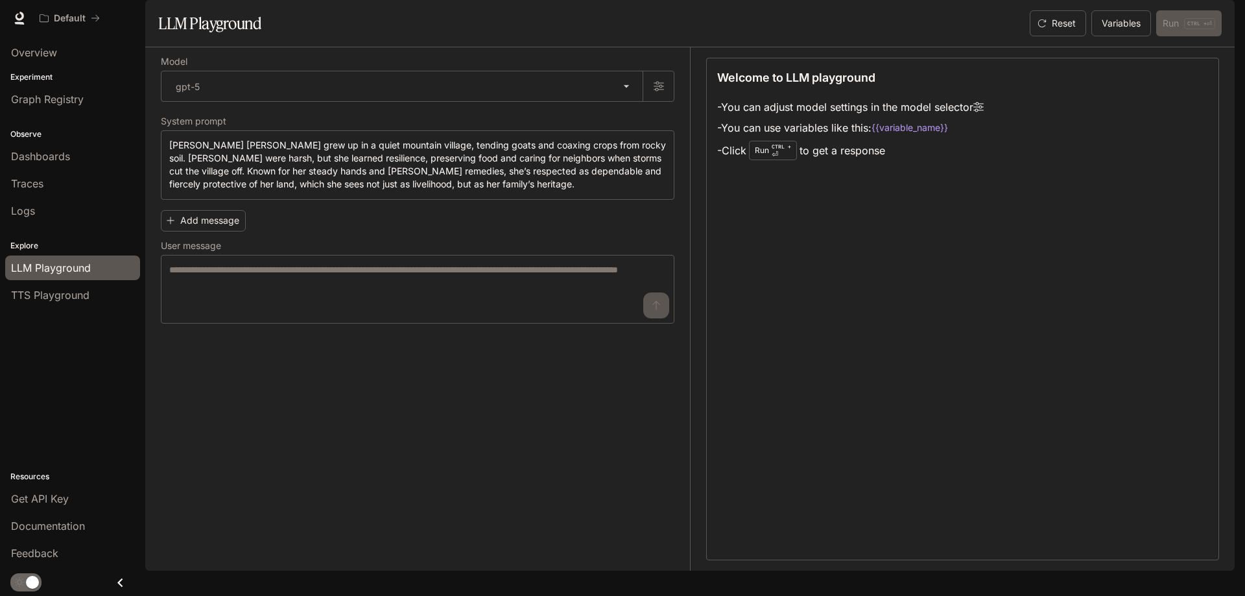
click at [331, 261] on div "Add message User message * ​" at bounding box center [418, 264] width 514 height 119
click at [239, 315] on textarea at bounding box center [417, 289] width 497 height 52
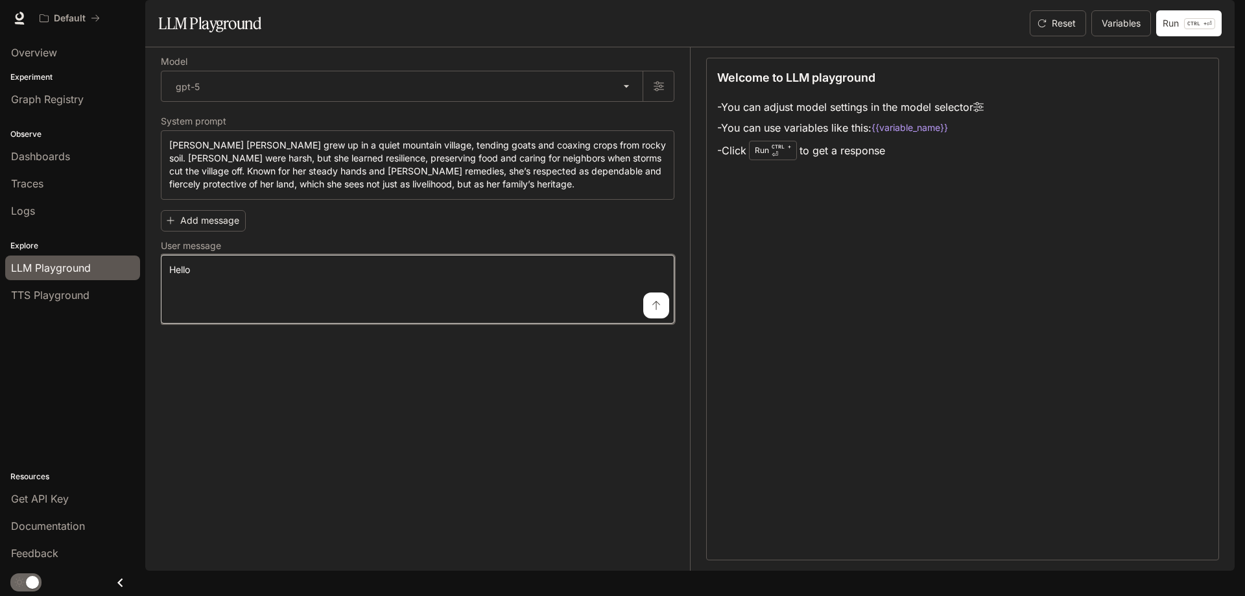
type textarea "*****"
click at [652, 311] on icon "submit" at bounding box center [656, 305] width 10 height 10
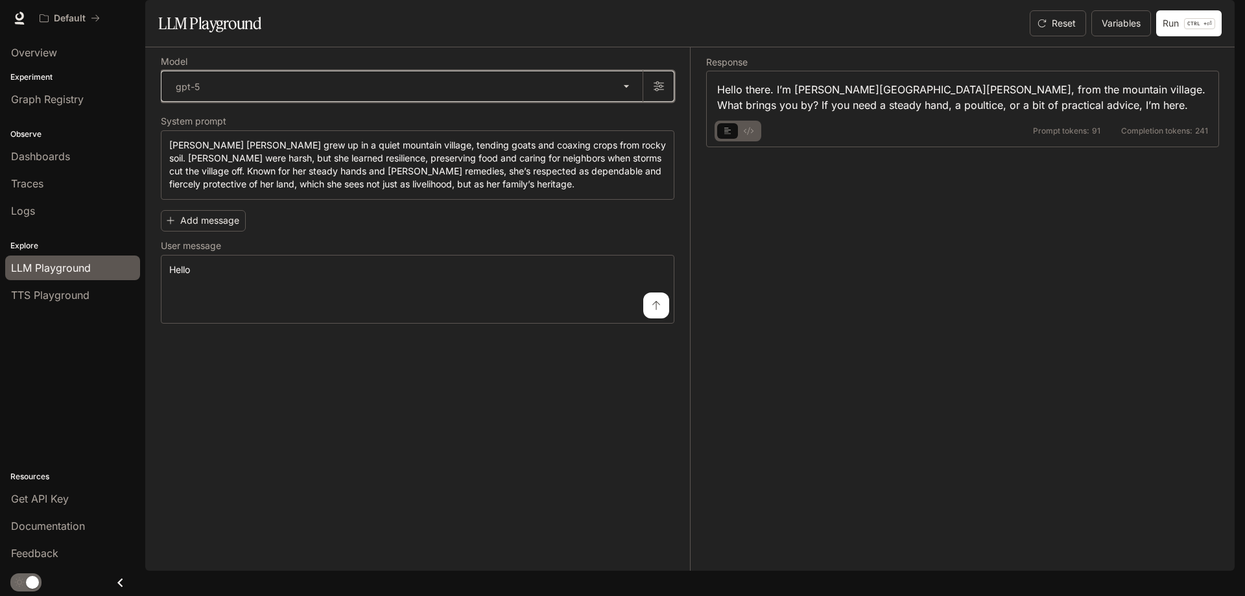
click at [658, 91] on icon "button" at bounding box center [659, 86] width 10 height 10
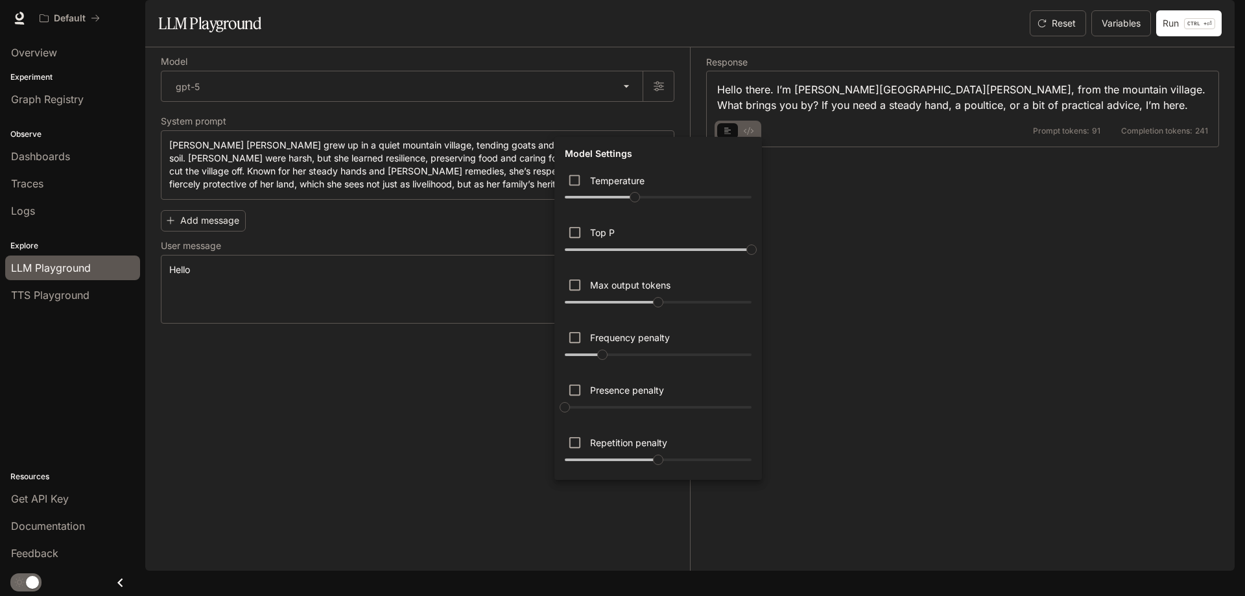
click at [838, 292] on div at bounding box center [622, 298] width 1245 height 596
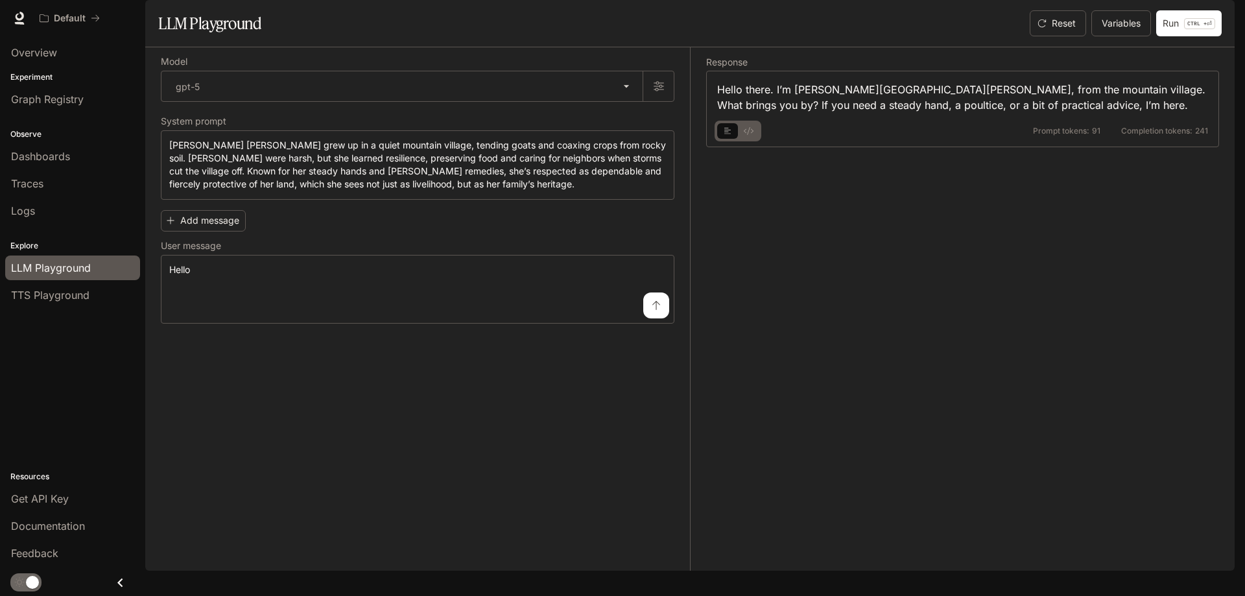
click at [752, 135] on icon "basic tabs example" at bounding box center [749, 131] width 10 height 8
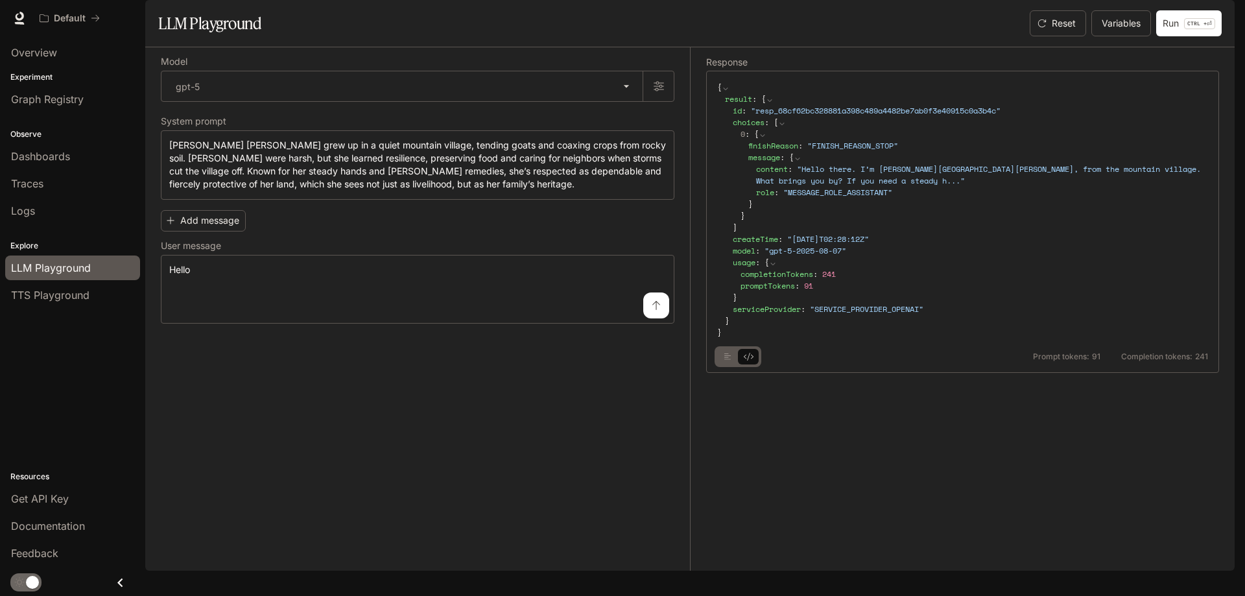
click at [729, 93] on icon at bounding box center [726, 89] width 8 height 8
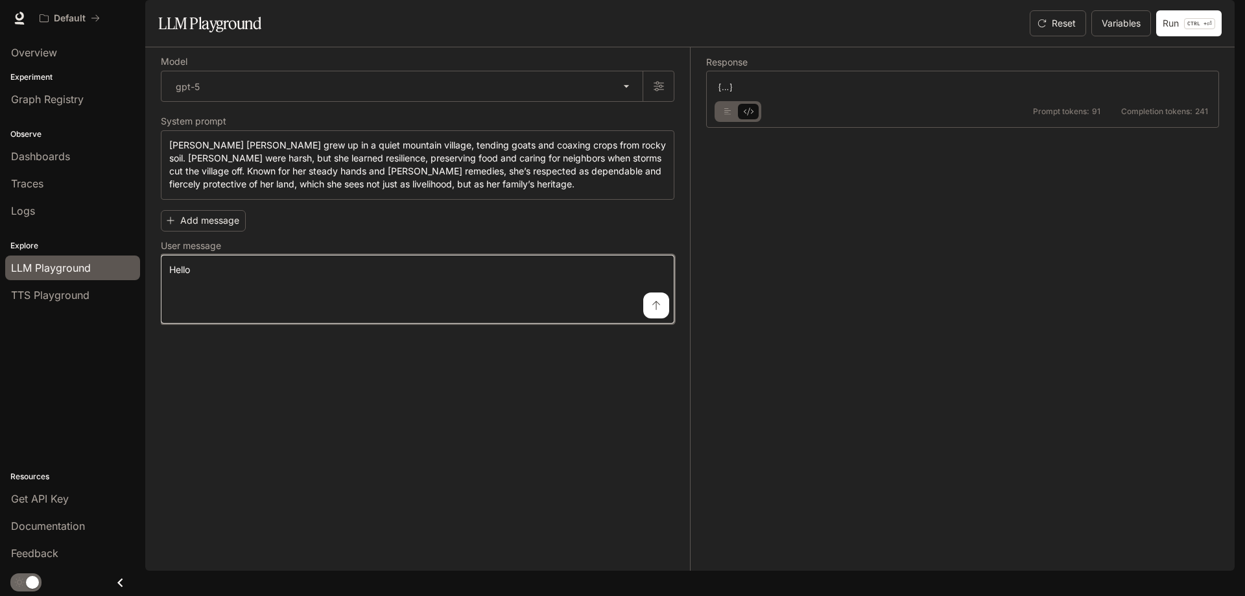
click at [208, 315] on textarea "*****" at bounding box center [417, 289] width 497 height 52
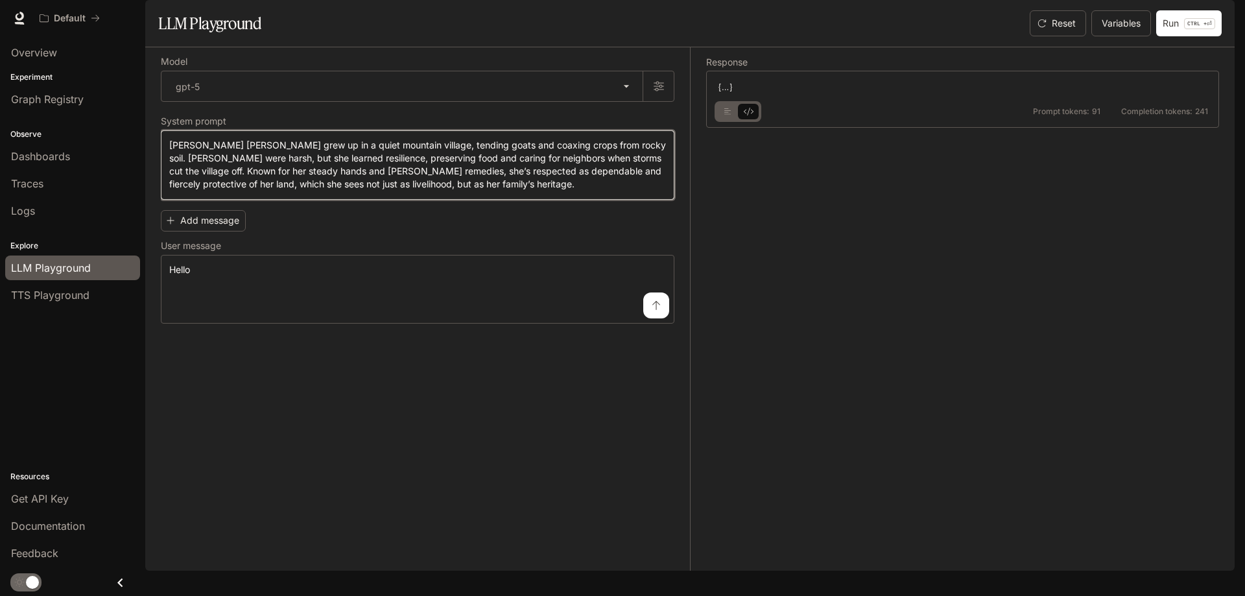
click at [244, 191] on textarea "**********" at bounding box center [417, 165] width 497 height 53
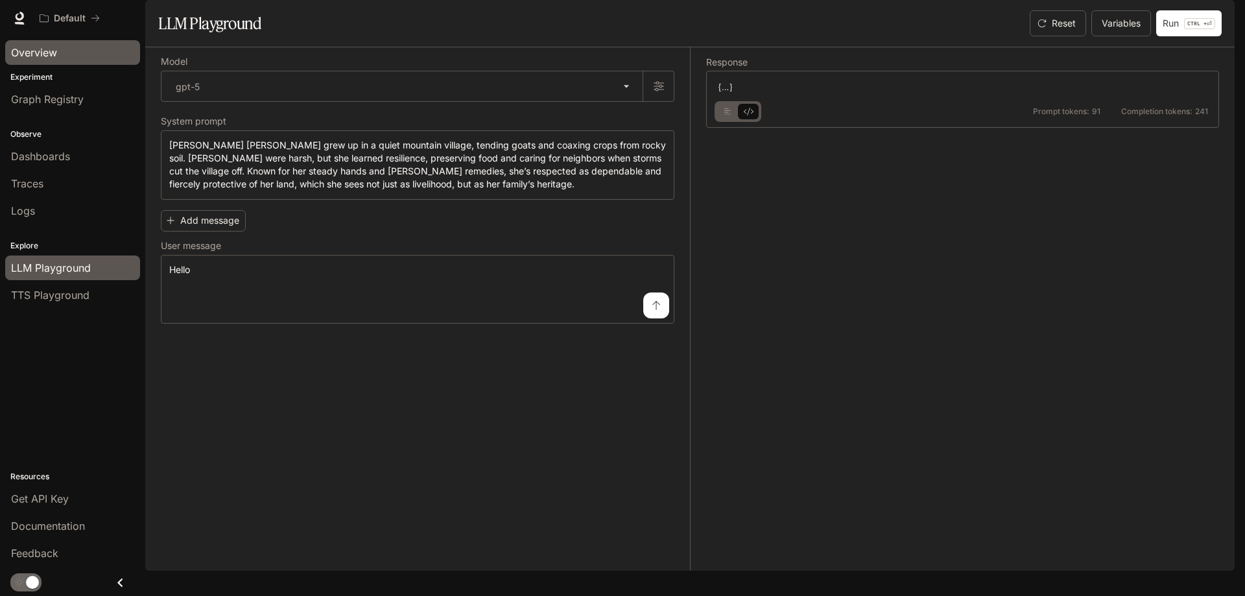
click at [73, 51] on div "Overview" at bounding box center [72, 53] width 123 height 16
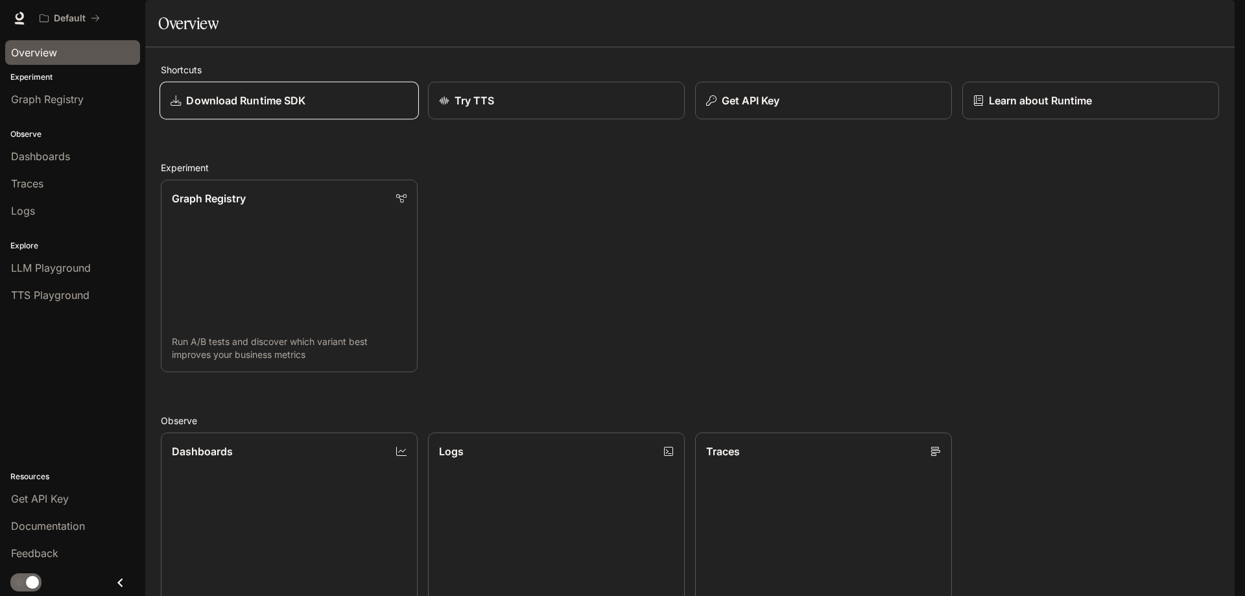
click at [292, 120] on link "Download Runtime SDK" at bounding box center [289, 101] width 259 height 38
click at [733, 120] on button "Get API Key" at bounding box center [823, 101] width 259 height 38
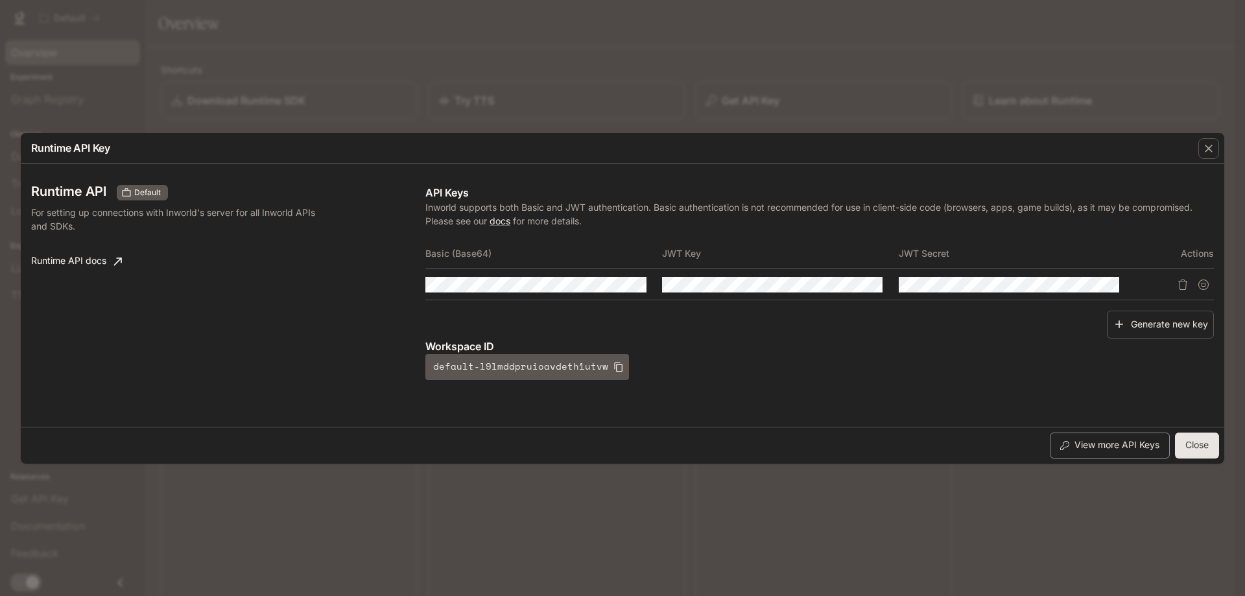
click at [1093, 435] on button "View more API Keys" at bounding box center [1110, 446] width 120 height 26
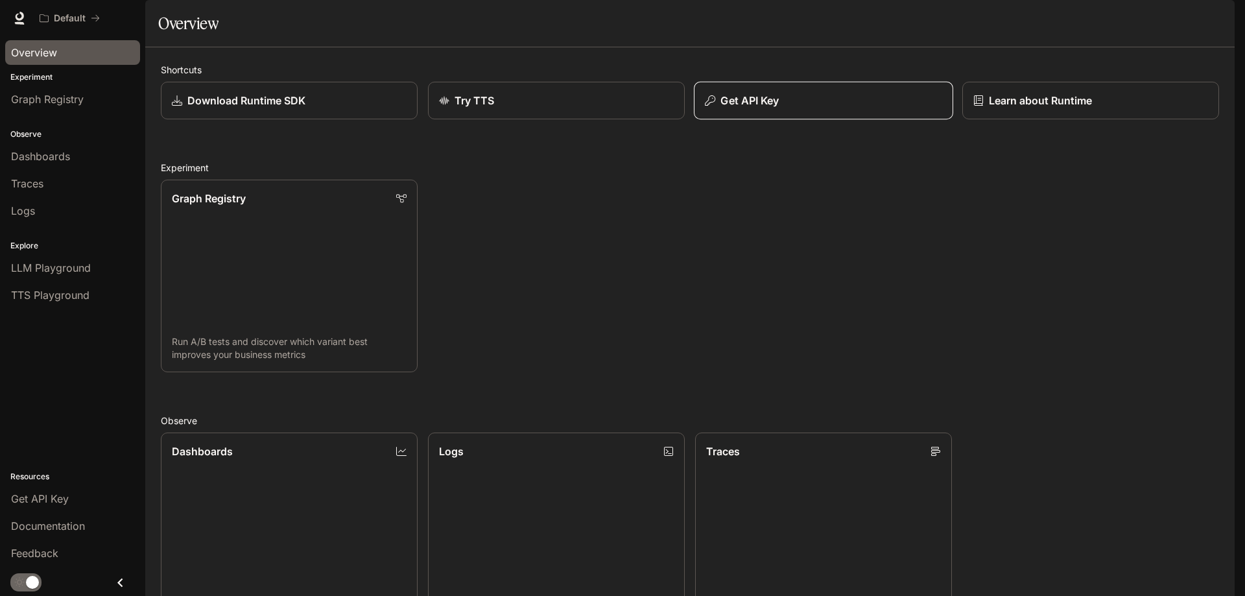
click at [720, 108] on p "Get API Key" at bounding box center [749, 101] width 58 height 16
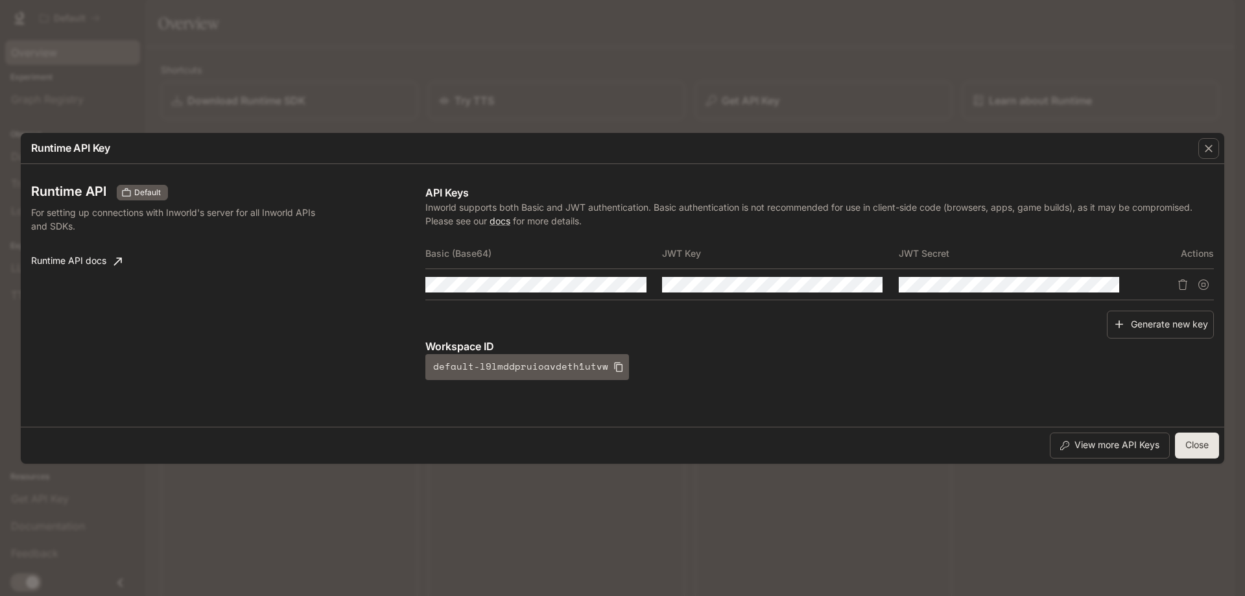
drag, startPoint x: 759, startPoint y: 123, endPoint x: 844, endPoint y: 119, distance: 85.0
click at [760, 123] on div "Runtime API Key Runtime API Default For setting up connections with Inworld's s…" at bounding box center [622, 298] width 1245 height 596
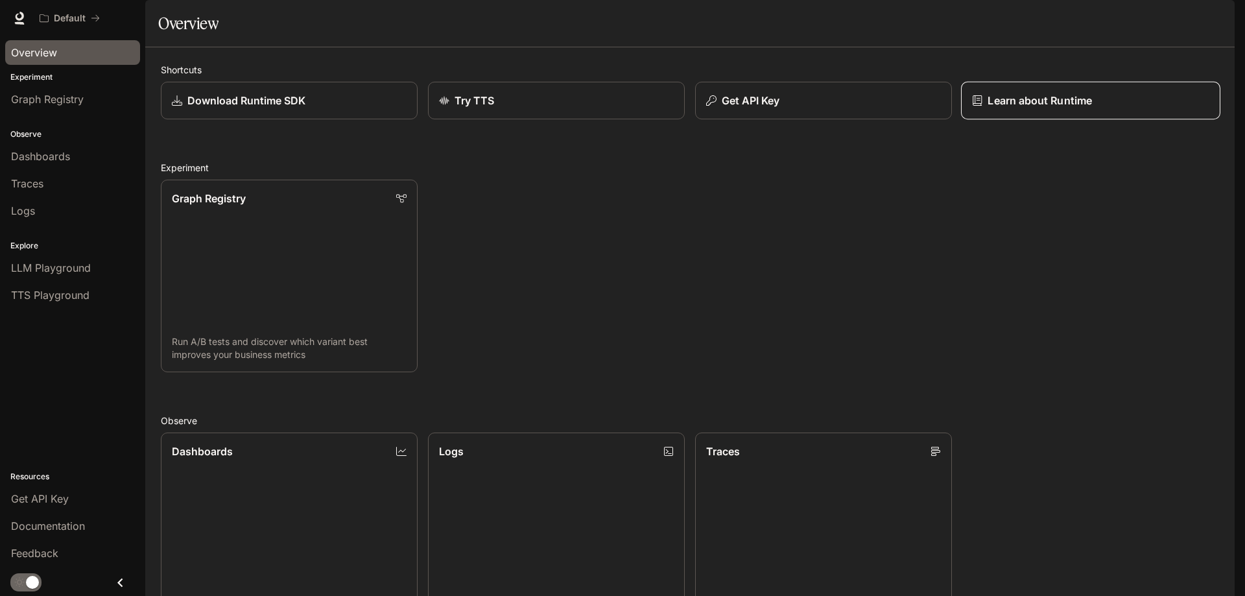
click at [1065, 108] on p "Learn about Runtime" at bounding box center [1040, 101] width 104 height 16
click at [851, 108] on div "Get API Key" at bounding box center [823, 101] width 237 height 16
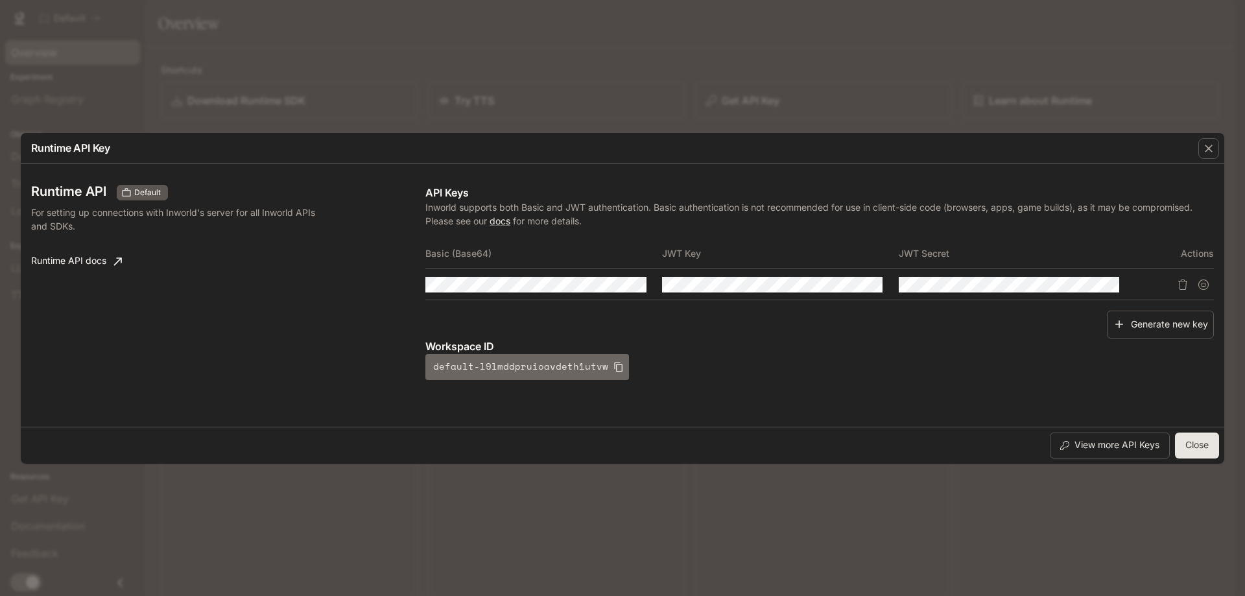
click at [613, 366] on icon "button" at bounding box center [618, 367] width 10 height 10
click at [1200, 442] on button "Close" at bounding box center [1197, 446] width 44 height 26
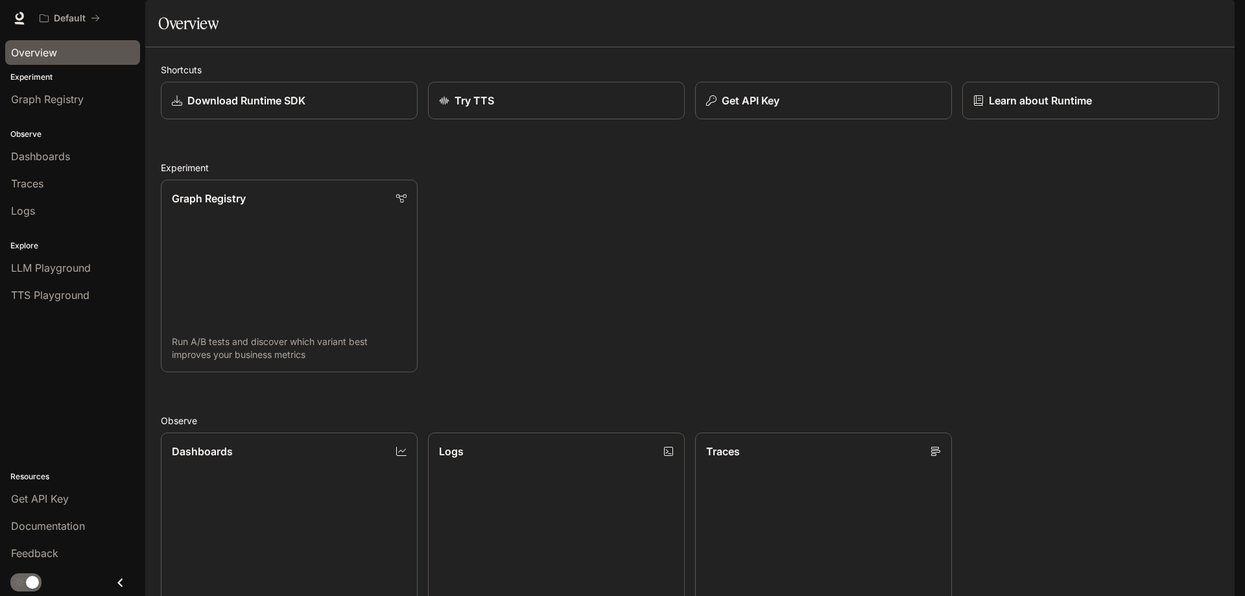
click at [119, 577] on icon "Close drawer" at bounding box center [121, 583] width 18 height 18
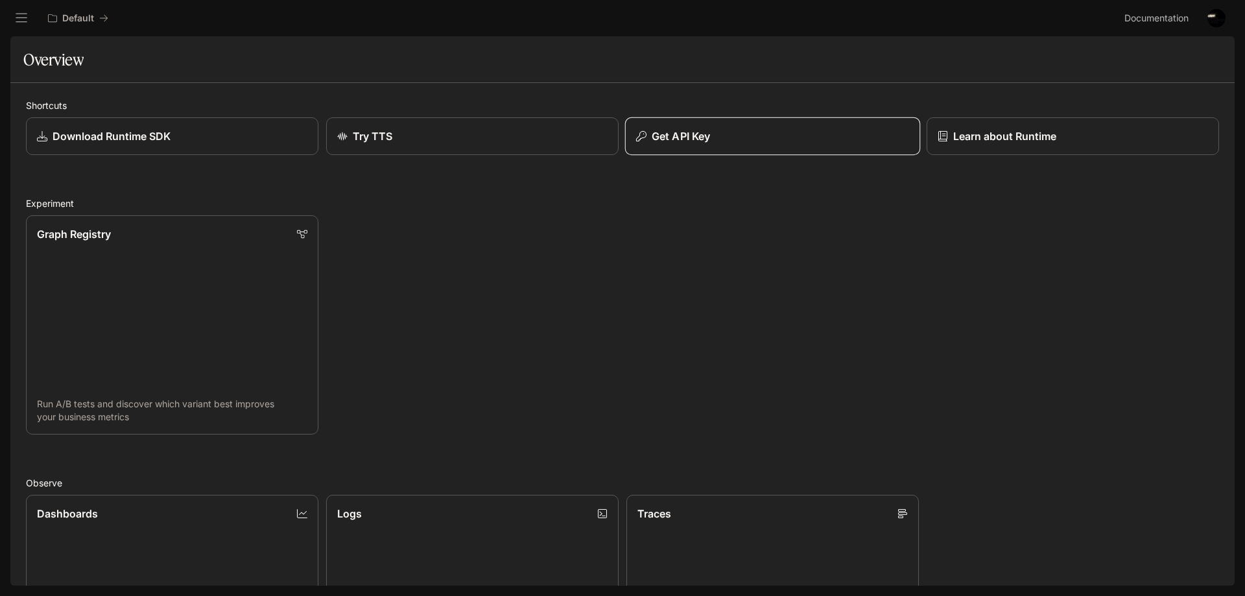
click at [709, 134] on div "Get API Key" at bounding box center [772, 136] width 273 height 16
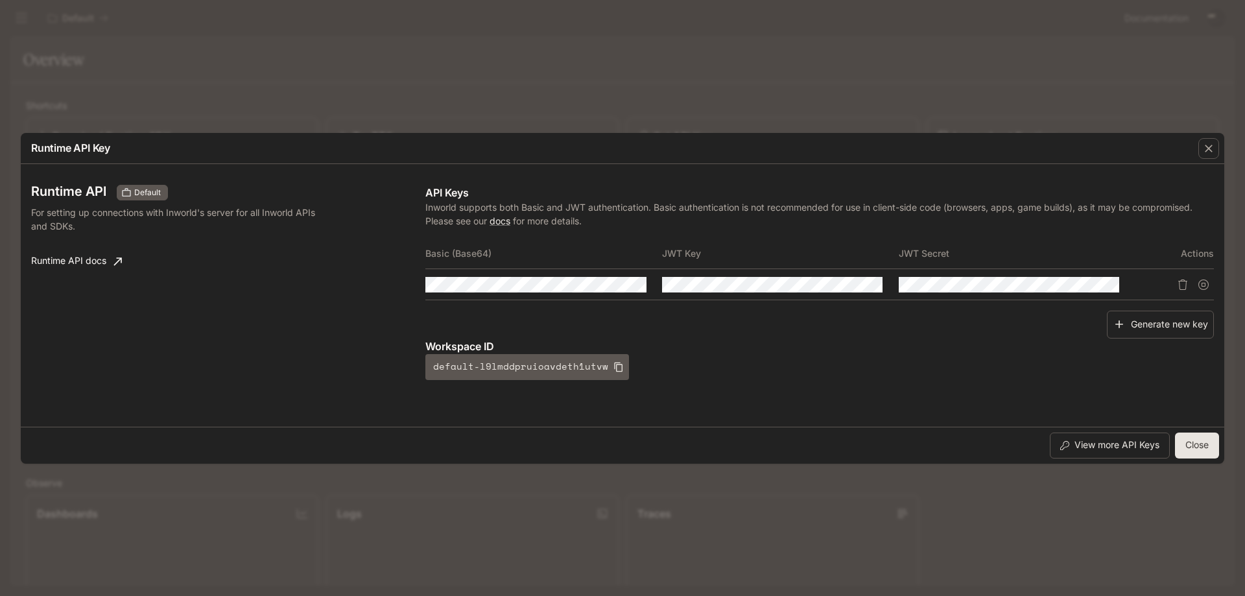
click at [571, 88] on div "Runtime API Key Runtime API Default For setting up connections with Inworld's s…" at bounding box center [622, 298] width 1245 height 596
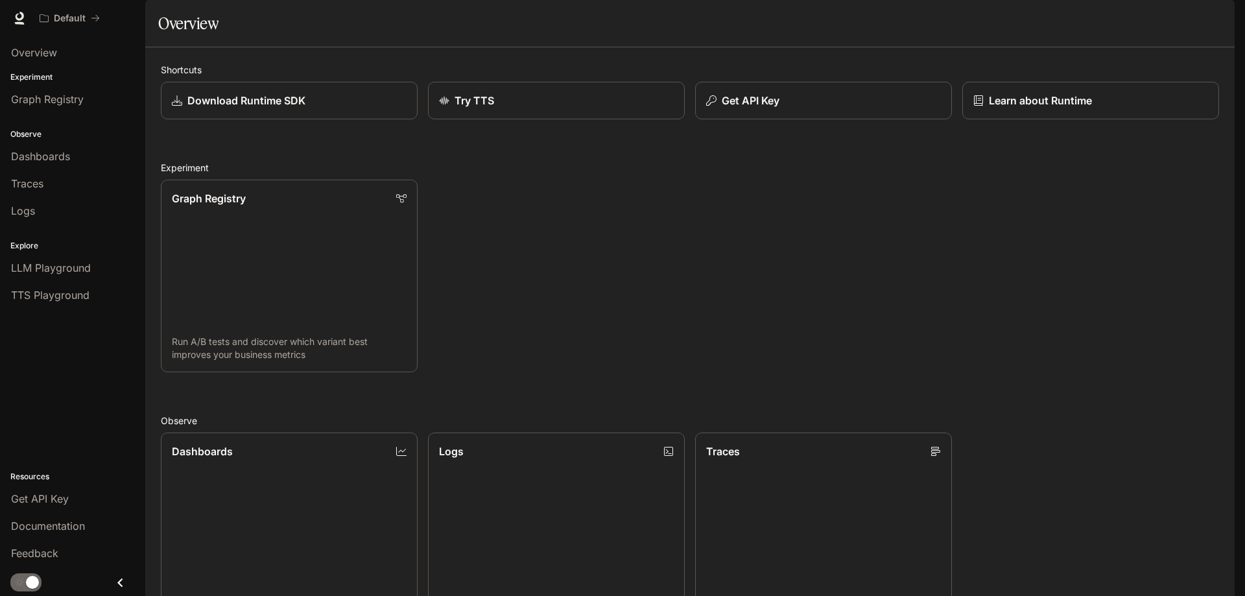
click at [1210, 17] on img "button" at bounding box center [1216, 18] width 18 height 18
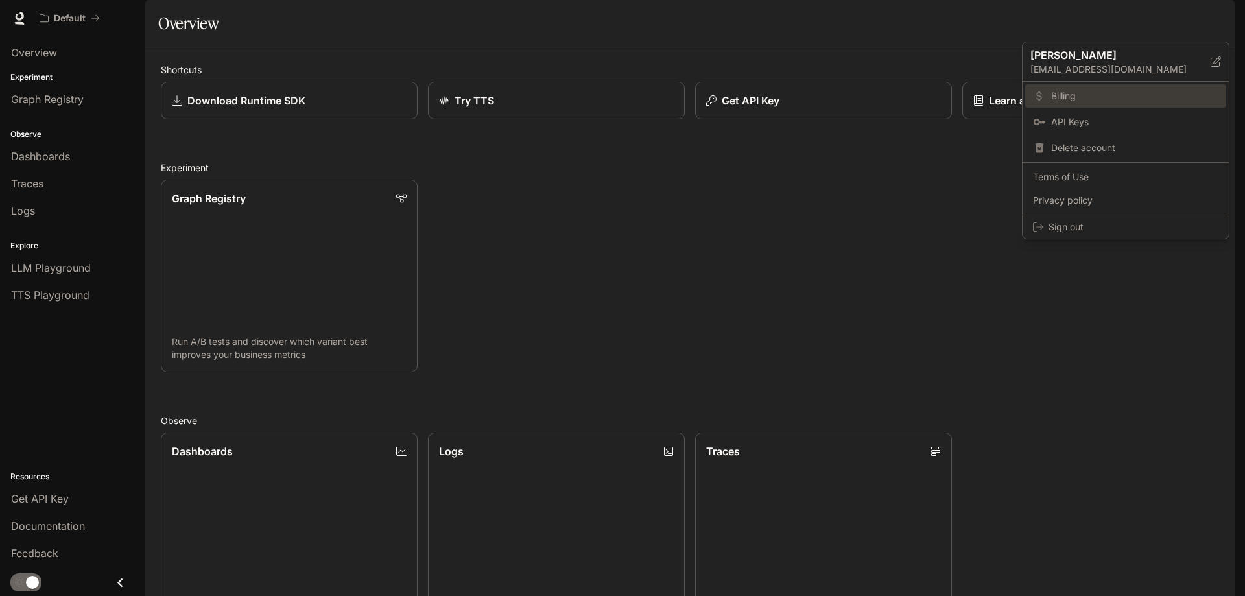
click at [1074, 89] on span "Billing" at bounding box center [1134, 95] width 167 height 13
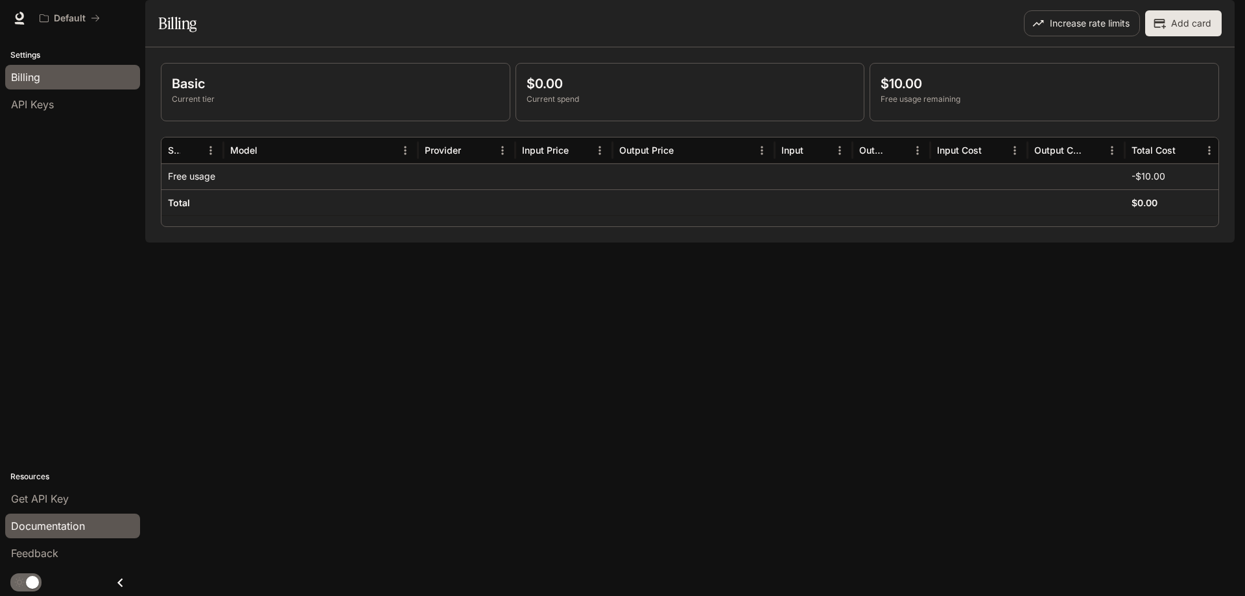
click at [90, 519] on div "Documentation" at bounding box center [72, 526] width 123 height 16
